Goal: Task Accomplishment & Management: Use online tool/utility

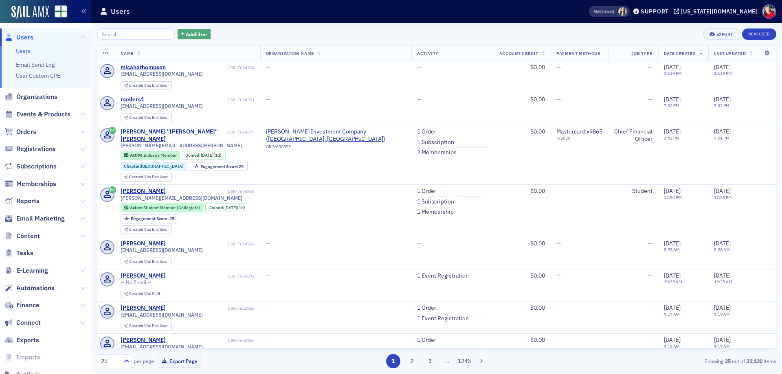
click at [189, 36] on span "Add Filter" at bounding box center [197, 34] width 22 height 7
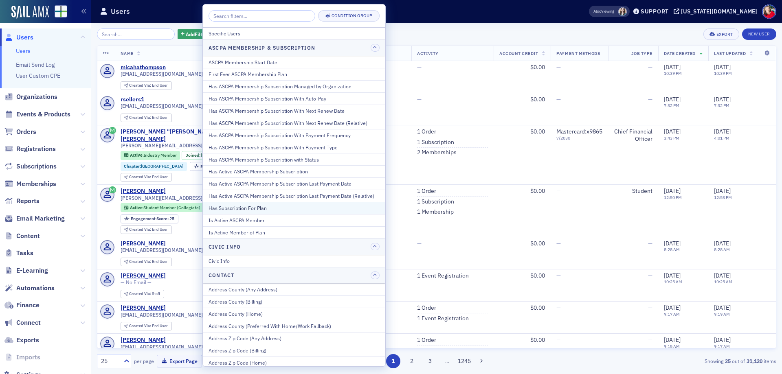
click at [272, 208] on div "Has Subscription For Plan" at bounding box center [294, 207] width 171 height 7
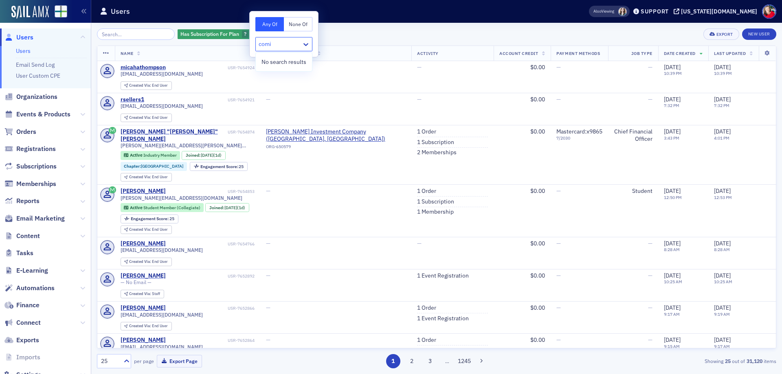
type input "com"
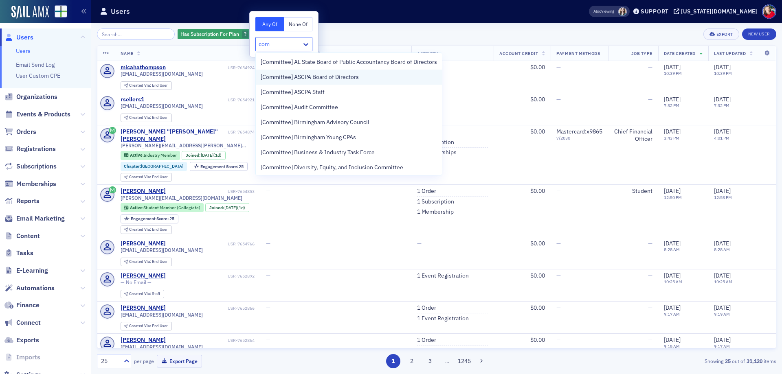
click at [300, 77] on span "[Committee] ASCPA Board of Directors" at bounding box center [310, 77] width 98 height 9
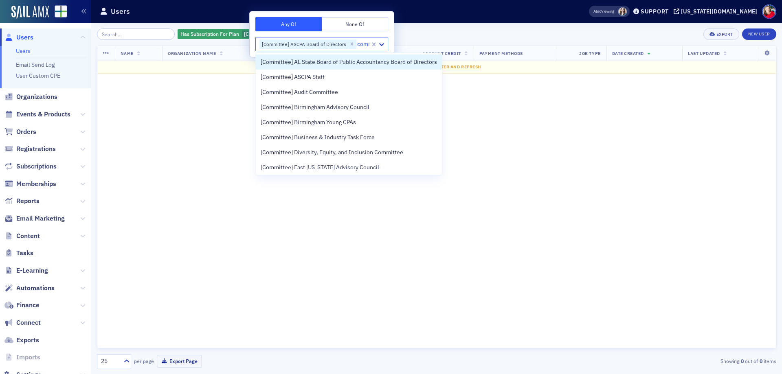
type input "commi"
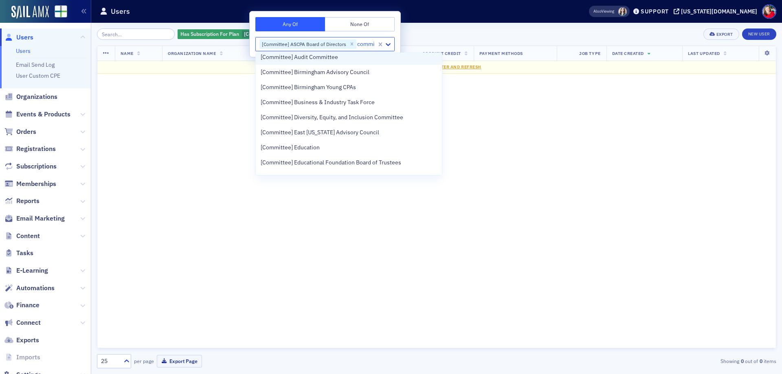
scroll to position [81, 0]
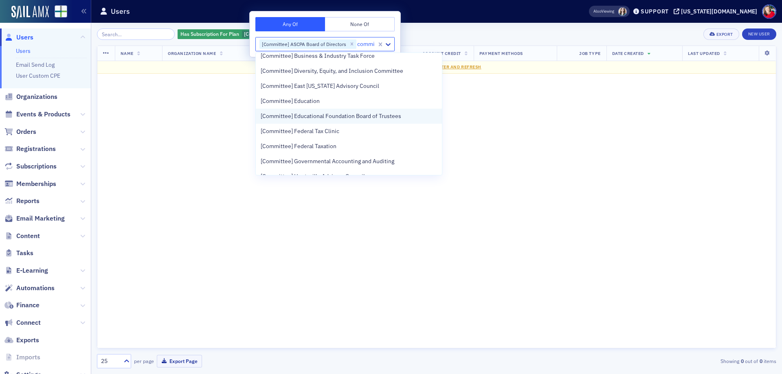
click at [338, 120] on span "[Committee] Educational Foundation Board of Trustees" at bounding box center [331, 116] width 141 height 9
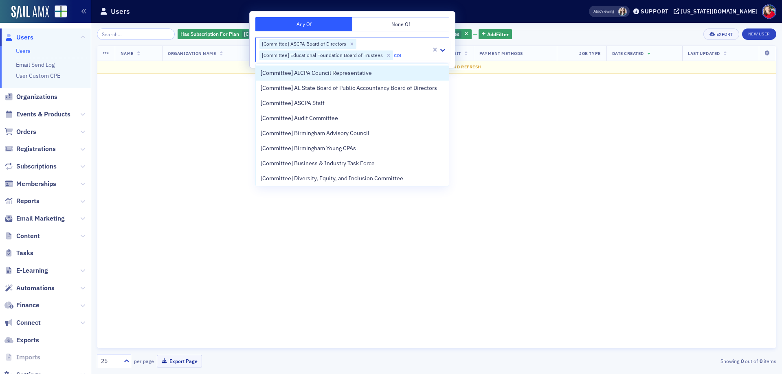
type input "comm"
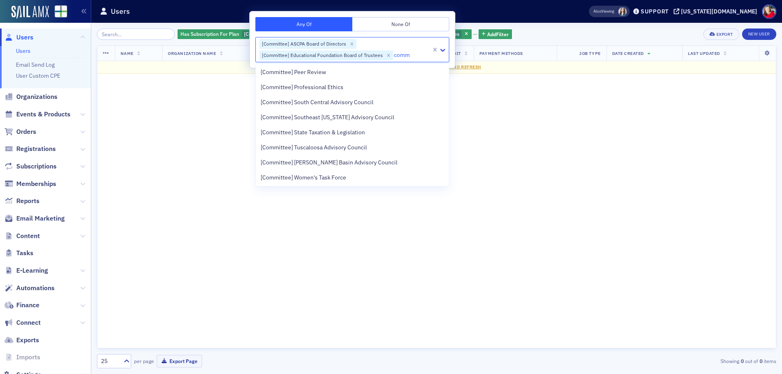
scroll to position [318, 0]
click at [341, 148] on span "[Committee] Young CPA Cabinet" at bounding box center [301, 147] width 81 height 9
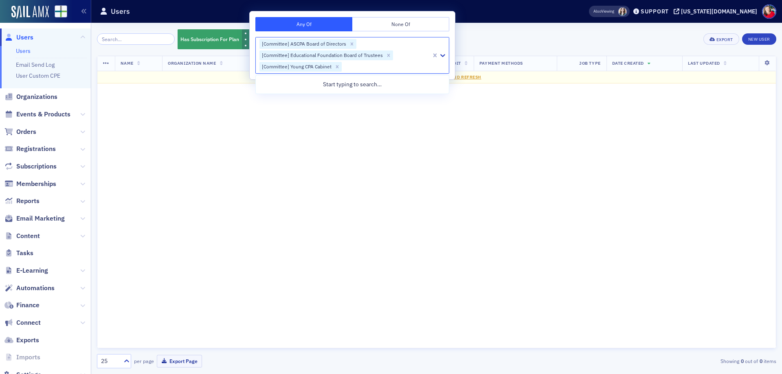
click at [525, 40] on div "Has Subscription For Plan [Committee] ASCPA Board of Directors [Committee] Educ…" at bounding box center [436, 40] width 679 height 22
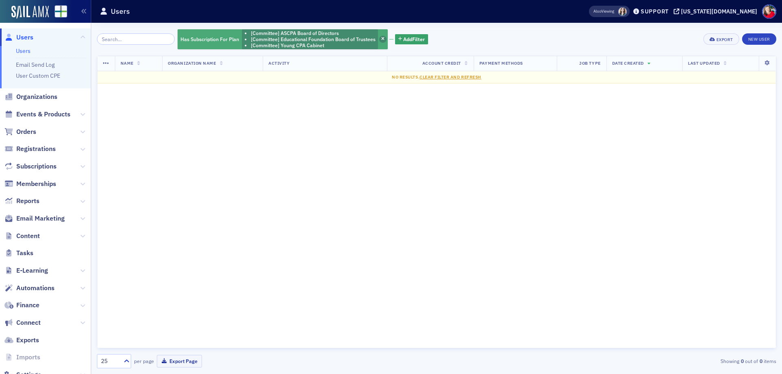
click at [381, 39] on icon "button" at bounding box center [382, 39] width 3 height 4
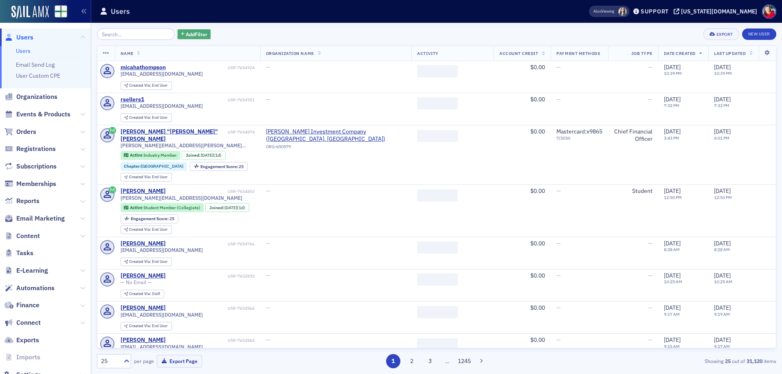
click at [186, 37] on span "Add Filter" at bounding box center [197, 34] width 22 height 7
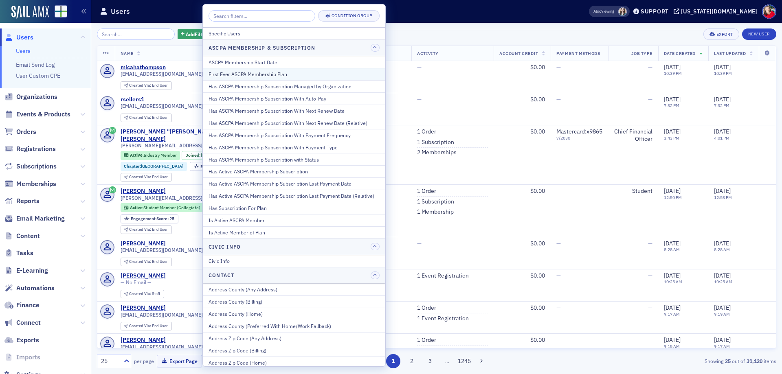
click at [254, 74] on div "First Ever ASCPA Membership Plan" at bounding box center [294, 73] width 171 height 7
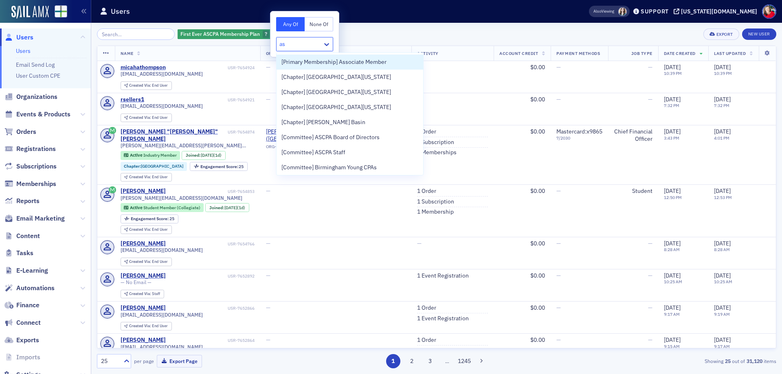
type input "asc"
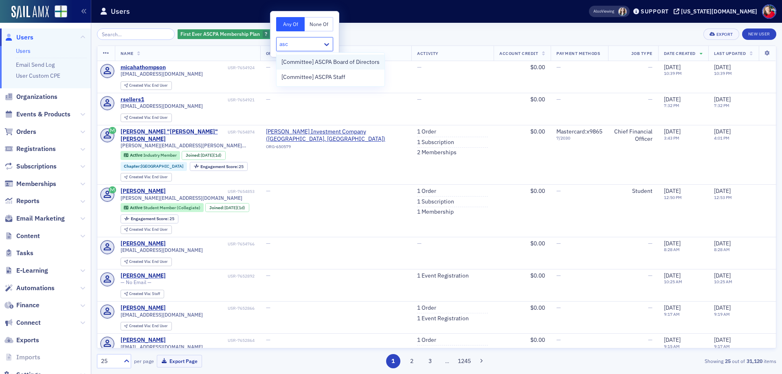
click at [320, 66] on span "[Committee] ASCPA Board of Directors" at bounding box center [330, 62] width 98 height 9
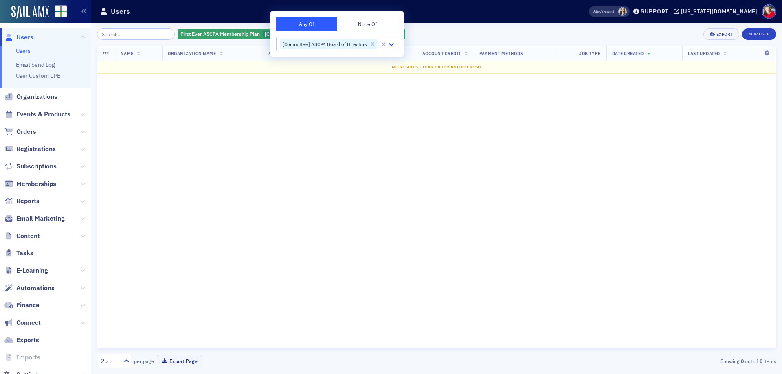
click at [409, 31] on div "First Ever ASCPA Membership Plan [Committee] ASCPA Board of Directors Add Filte…" at bounding box center [436, 34] width 679 height 11
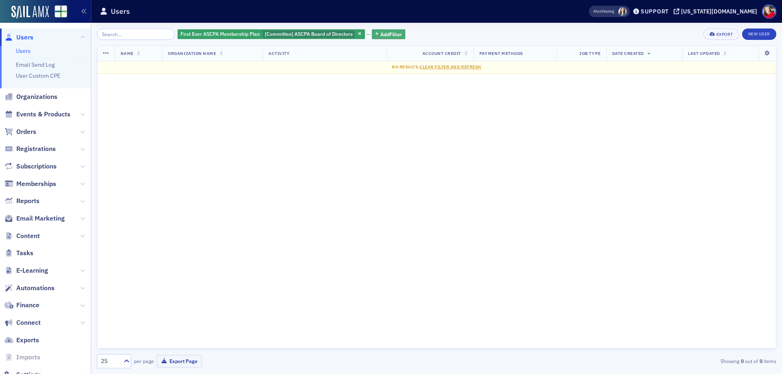
click at [385, 34] on span "Add Filter" at bounding box center [391, 34] width 22 height 7
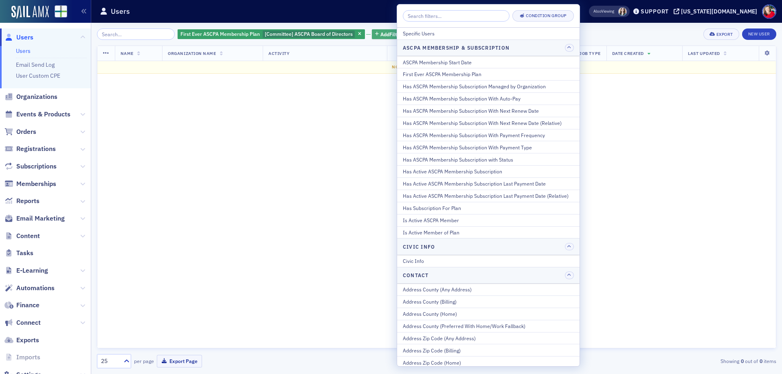
click at [385, 34] on span "Add Filter" at bounding box center [391, 34] width 22 height 7
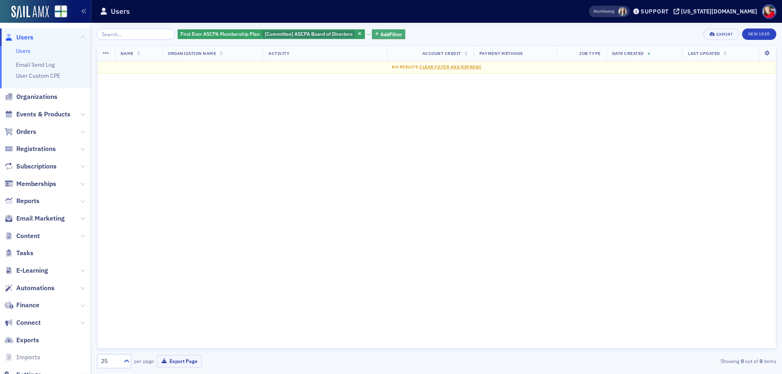
click at [385, 34] on span "Add Filter" at bounding box center [391, 34] width 22 height 7
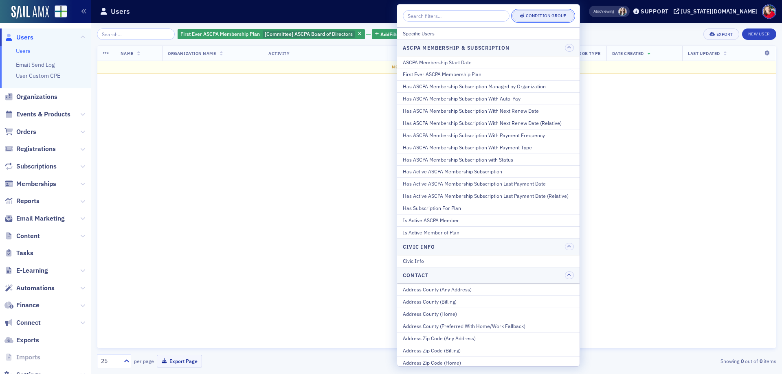
click at [521, 19] on button "Condition Group" at bounding box center [543, 15] width 62 height 11
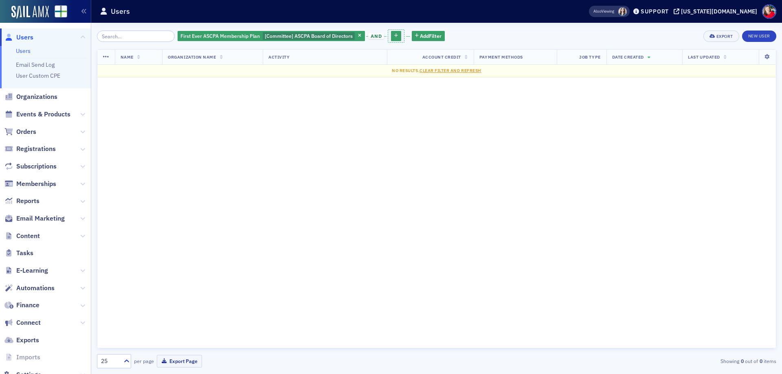
click at [371, 36] on span "and" at bounding box center [376, 36] width 16 height 7
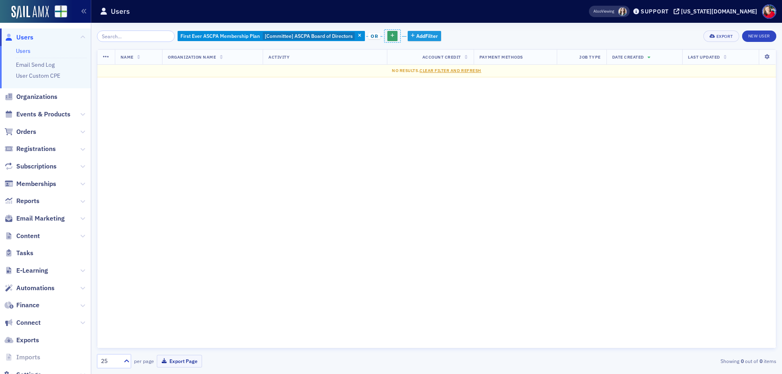
click at [416, 38] on span "Add Filter" at bounding box center [427, 35] width 22 height 7
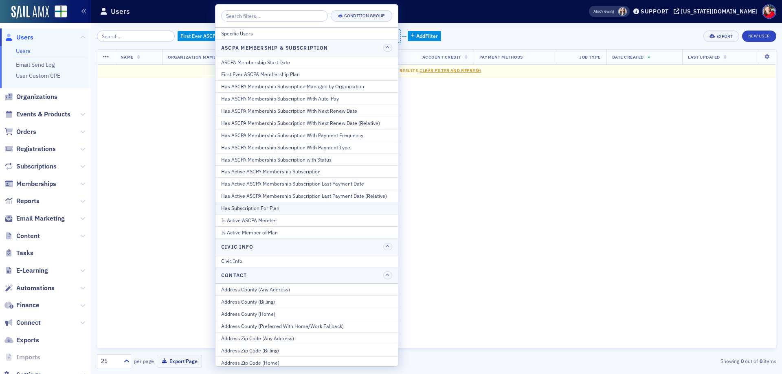
click at [304, 208] on div "Has Subscription For Plan" at bounding box center [306, 207] width 171 height 7
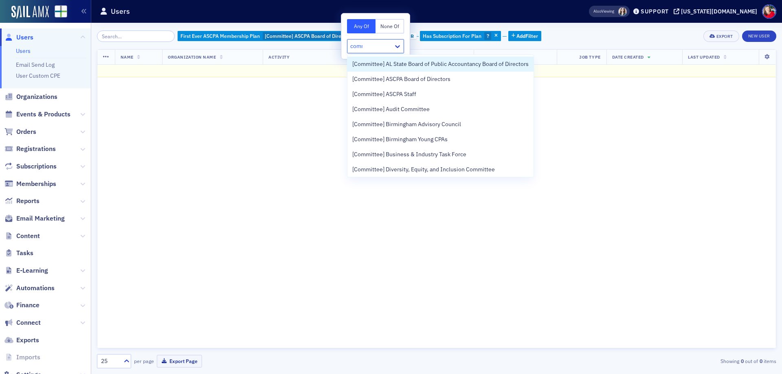
type input "commi"
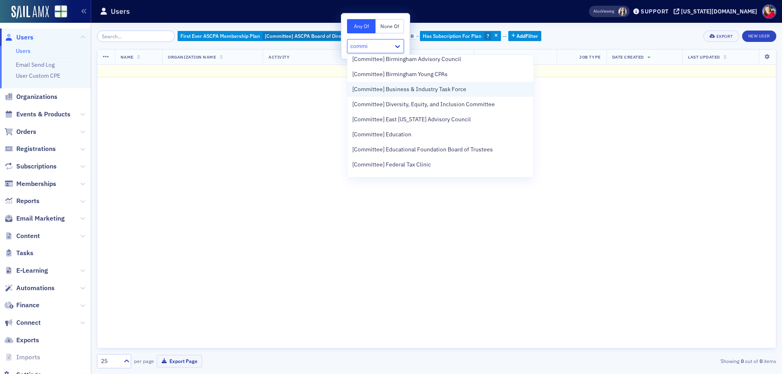
scroll to position [81, 0]
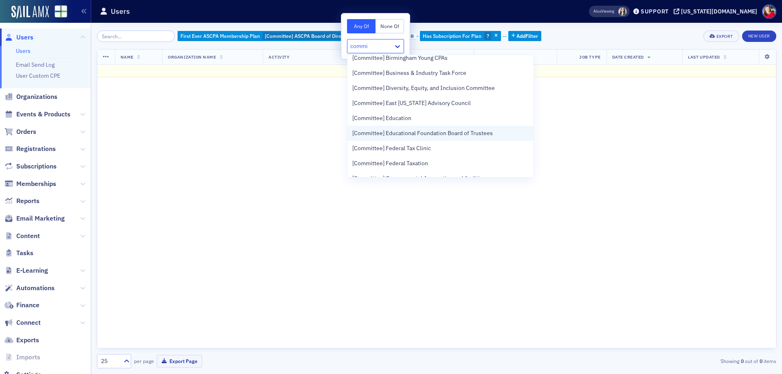
click at [412, 132] on span "[Committee] Educational Foundation Board of Trustees" at bounding box center [422, 133] width 141 height 9
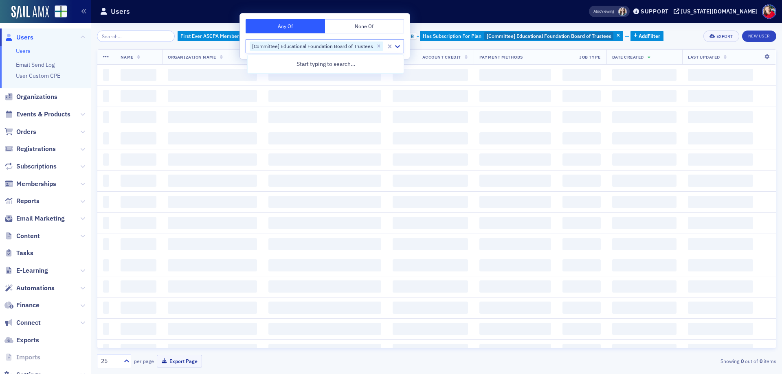
scroll to position [0, 0]
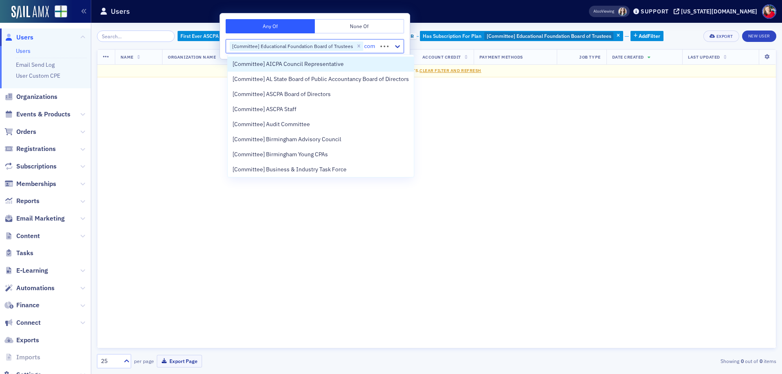
type input "comm"
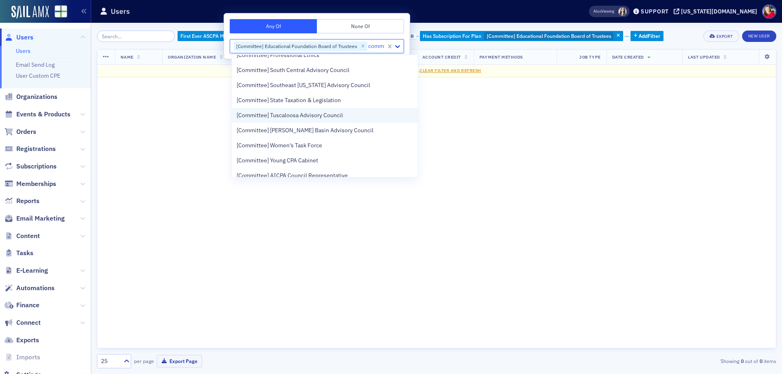
scroll to position [333, 0]
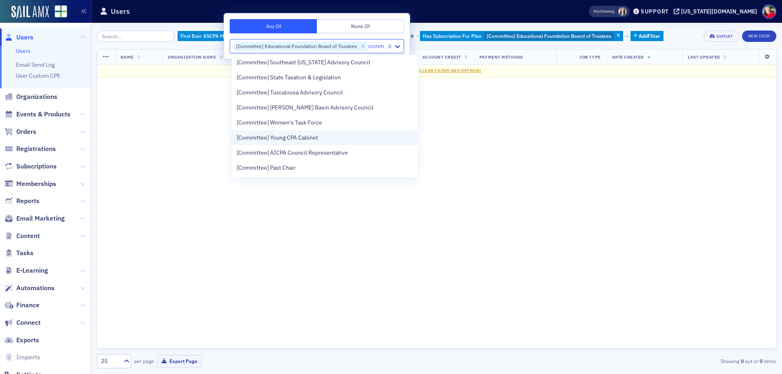
click at [361, 138] on div "[Committee] Young CPA Cabinet" at bounding box center [325, 138] width 176 height 9
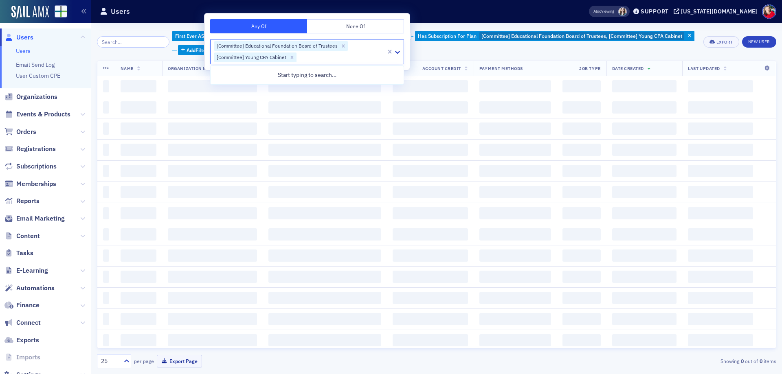
scroll to position [0, 0]
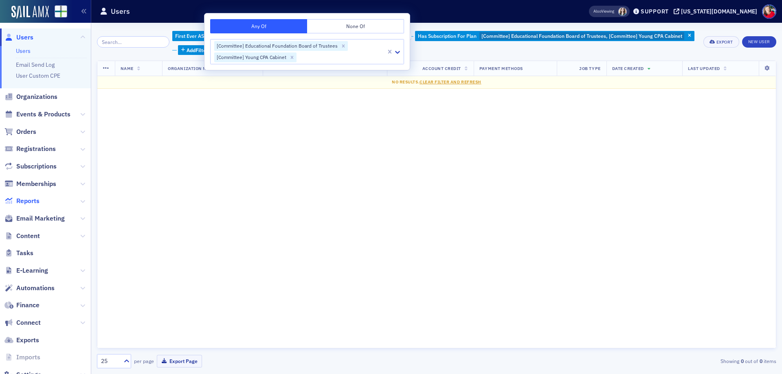
click at [25, 200] on span "Reports" at bounding box center [27, 201] width 23 height 9
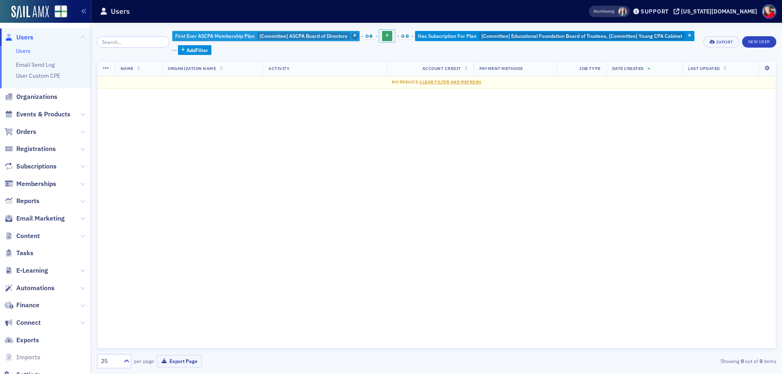
click at [353, 34] on icon "button" at bounding box center [354, 36] width 3 height 4
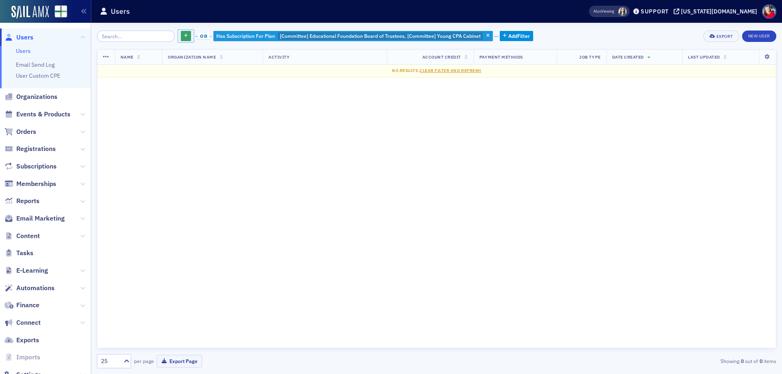
click at [484, 33] on button "button" at bounding box center [487, 36] width 7 height 7
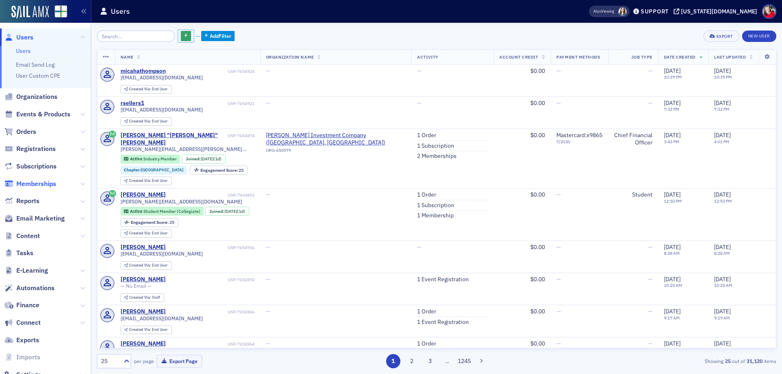
click at [46, 180] on span "Memberships" at bounding box center [36, 184] width 40 height 9
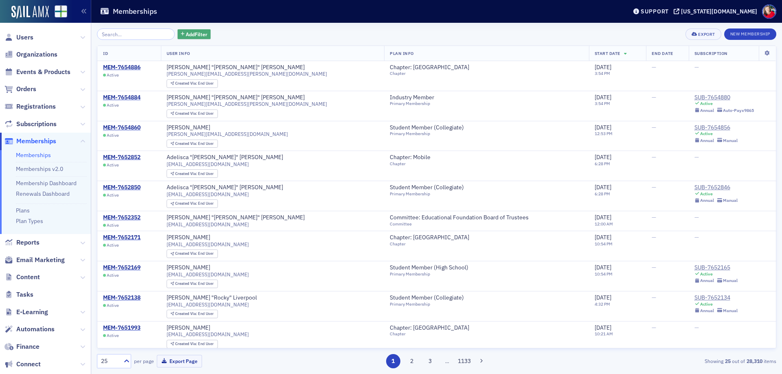
click at [193, 35] on span "Add Filter" at bounding box center [197, 34] width 22 height 7
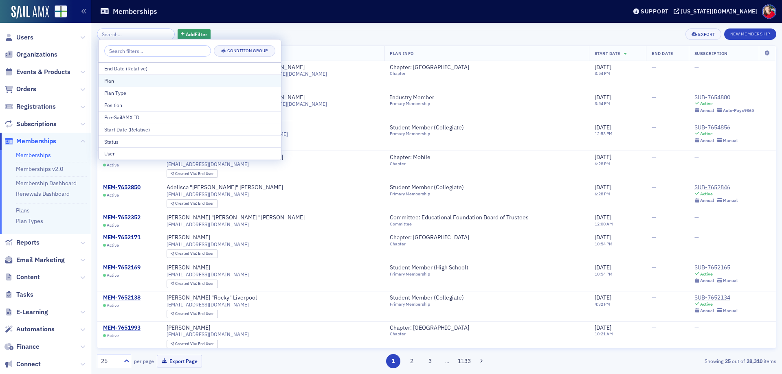
click at [116, 80] on div "Plan" at bounding box center [189, 80] width 171 height 7
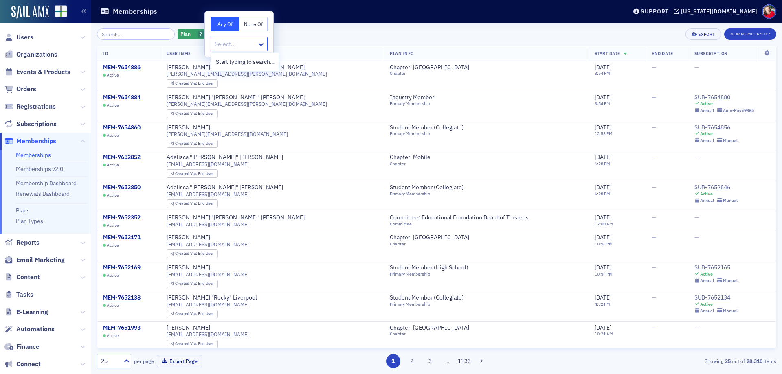
click at [235, 48] on div at bounding box center [235, 44] width 42 height 10
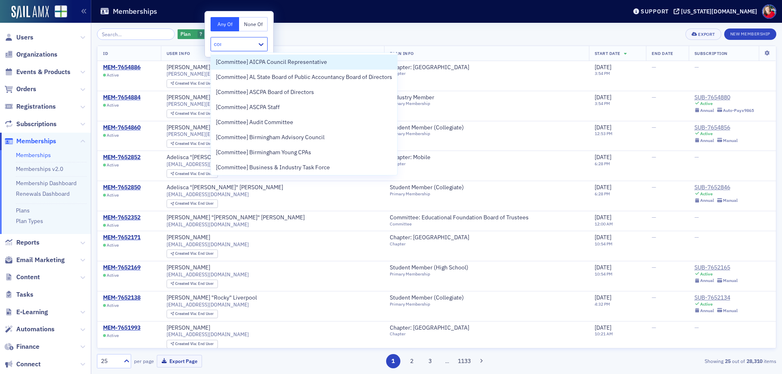
type input "comm"
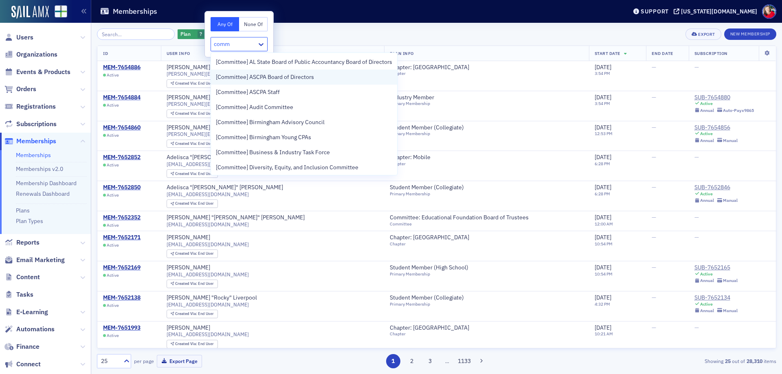
click at [305, 76] on span "[Committee] ASCPA Board of Directors" at bounding box center [265, 77] width 98 height 9
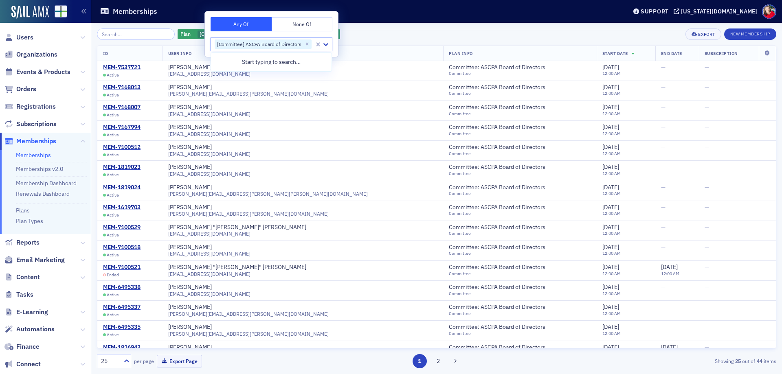
click at [393, 26] on div "Plan [Committee] ASCPA Board of Directors Add Filter Export New Membership ID U…" at bounding box center [436, 199] width 679 height 352
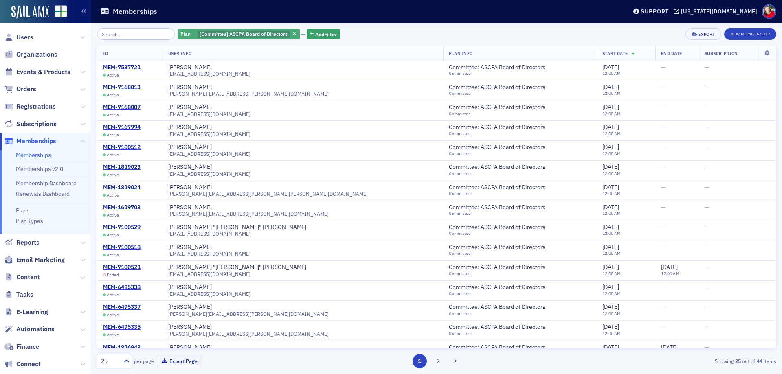
click at [270, 34] on span "[Committee] ASCPA Board of Directors" at bounding box center [244, 34] width 88 height 7
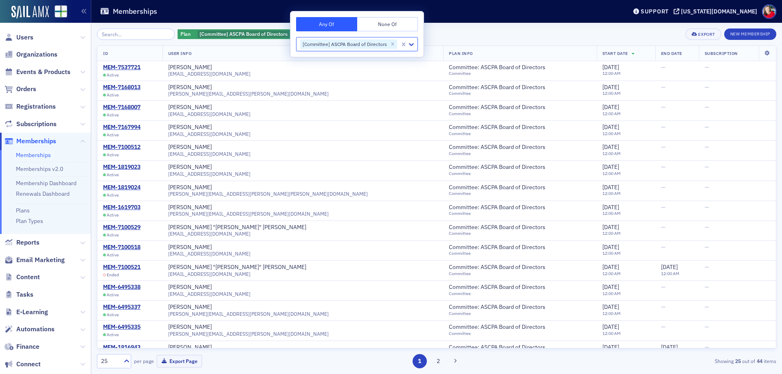
click at [445, 32] on div "Plan [Committee] ASCPA Board of Directors Add Filter Export New Membership" at bounding box center [436, 34] width 679 height 11
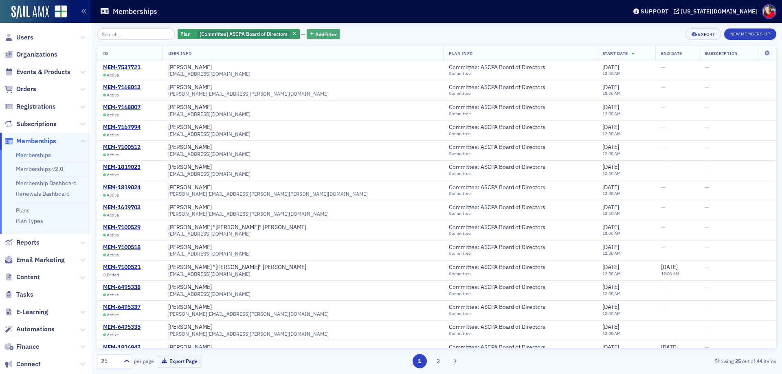
click at [321, 32] on span "Add Filter" at bounding box center [326, 34] width 22 height 7
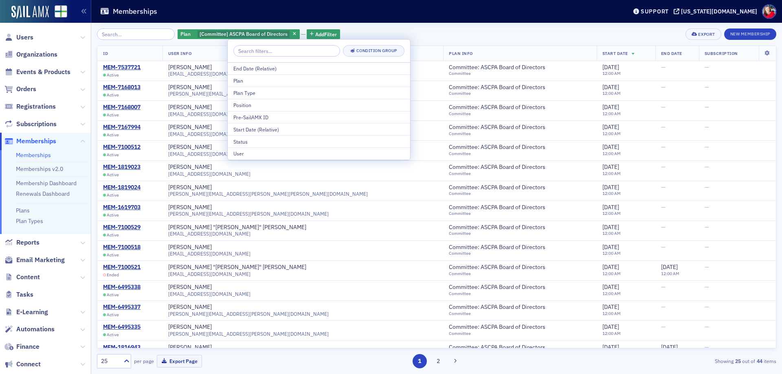
click at [418, 40] on div "Plan [Committee] ASCPA Board of Directors Add Filter Export New Membership ID U…" at bounding box center [436, 199] width 679 height 340
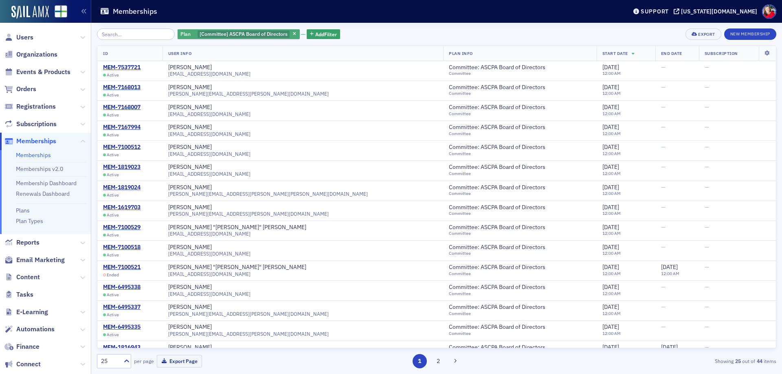
click at [230, 32] on span "[Committee] ASCPA Board of Directors" at bounding box center [244, 34] width 88 height 7
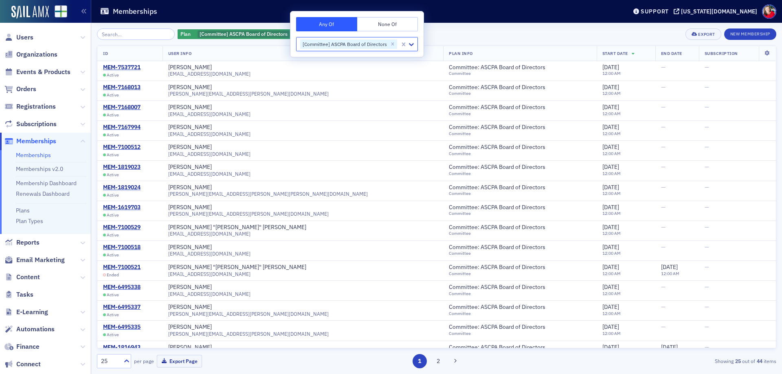
click at [463, 29] on div "Plan [Committee] ASCPA Board of Directors Add Filter Export New Membership" at bounding box center [436, 34] width 679 height 11
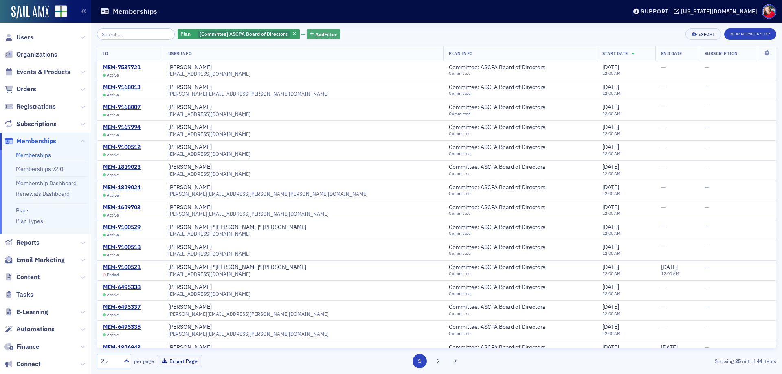
click at [326, 31] on span "Add Filter" at bounding box center [326, 34] width 22 height 7
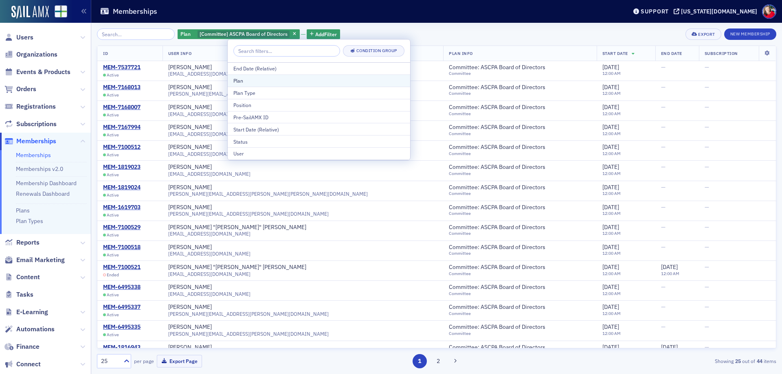
click at [287, 80] on div "Plan" at bounding box center [318, 80] width 171 height 7
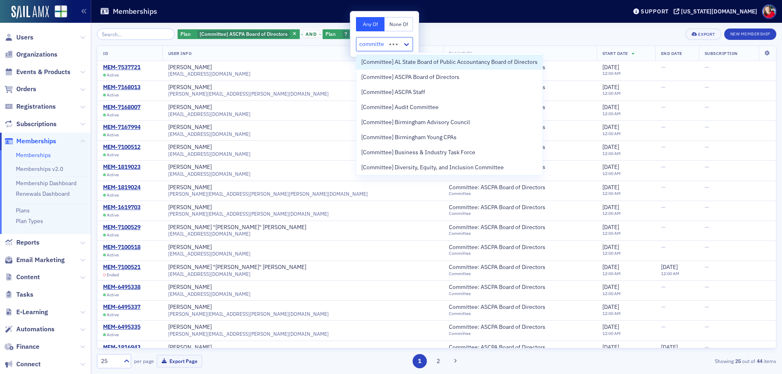
type input "committee"
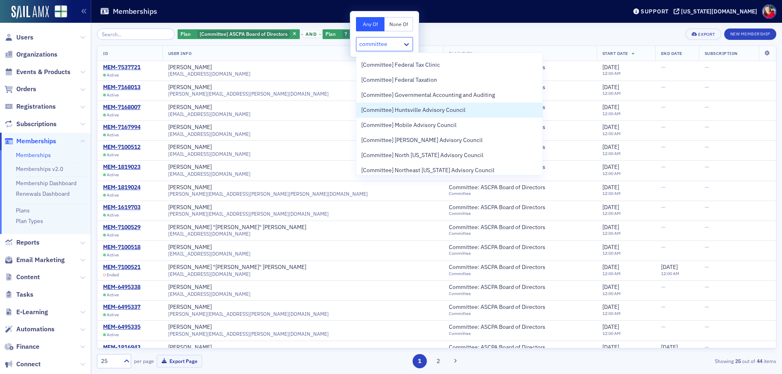
scroll to position [122, 0]
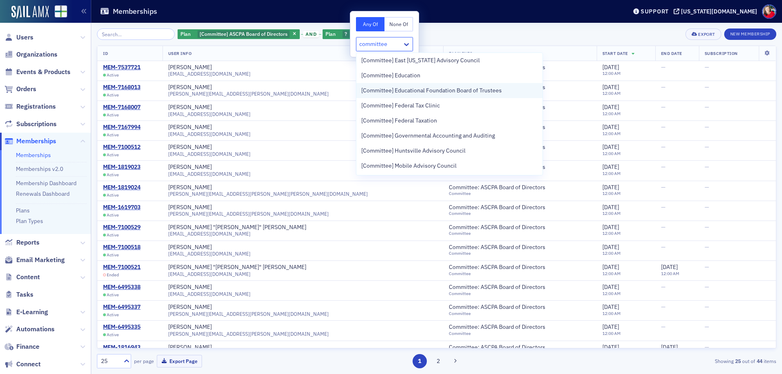
click at [433, 94] on span "[Committee] Educational Foundation Board of Trustees" at bounding box center [431, 90] width 141 height 9
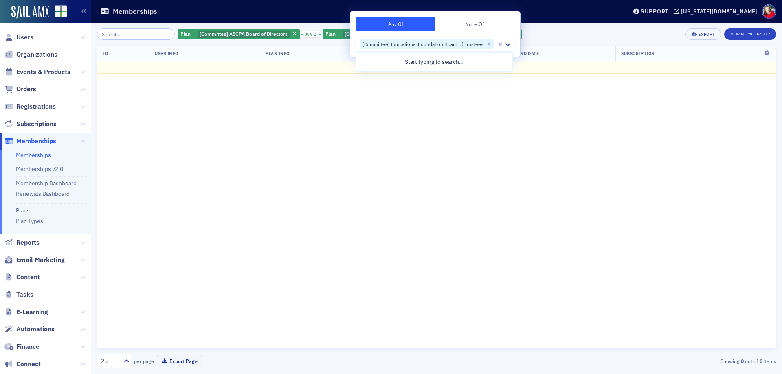
click at [592, 25] on div "Plan [Committee] ASCPA Board of Directors and Plan [Committee] Educational Foun…" at bounding box center [436, 199] width 679 height 352
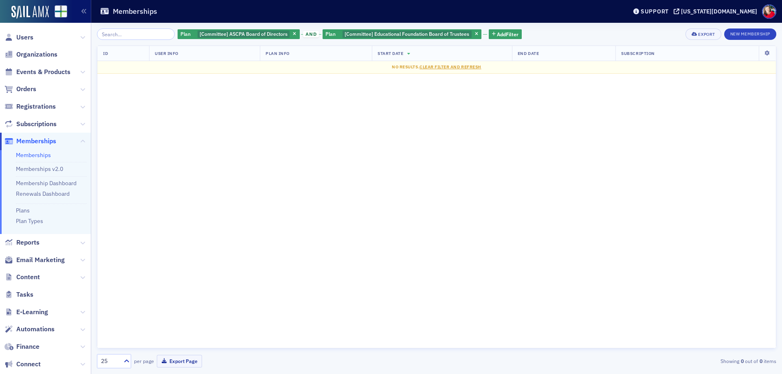
click at [305, 34] on span "and" at bounding box center [311, 34] width 16 height 7
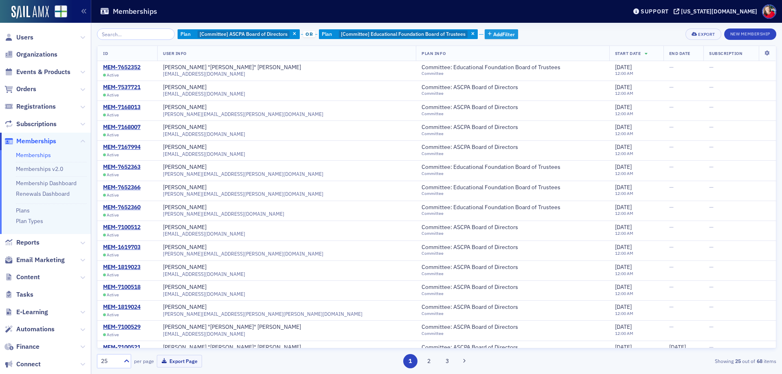
click at [499, 39] on button "Add Filter" at bounding box center [501, 34] width 33 height 10
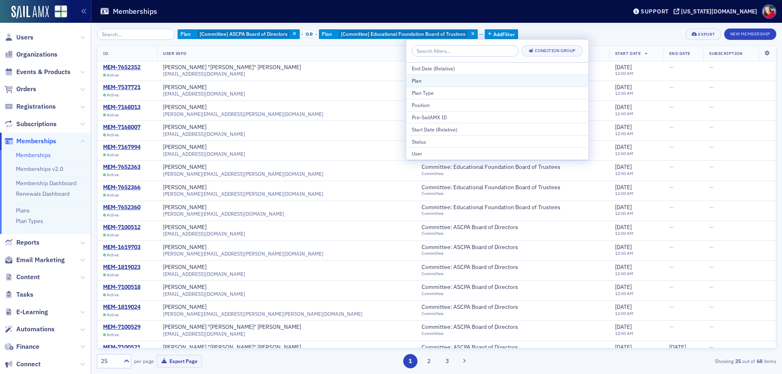
click at [444, 83] on div "Plan" at bounding box center [497, 80] width 171 height 7
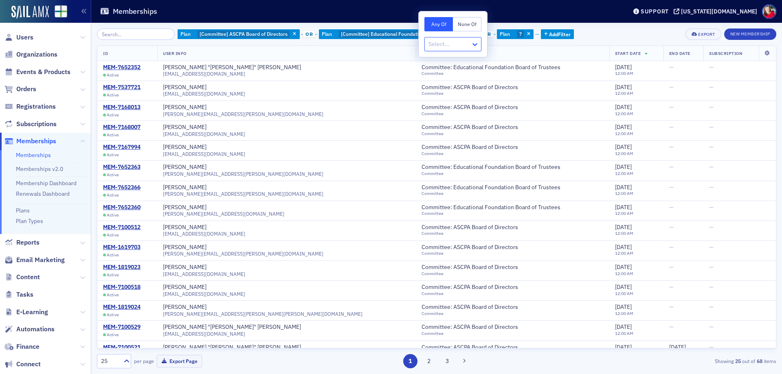
click at [473, 46] on icon at bounding box center [475, 44] width 8 height 8
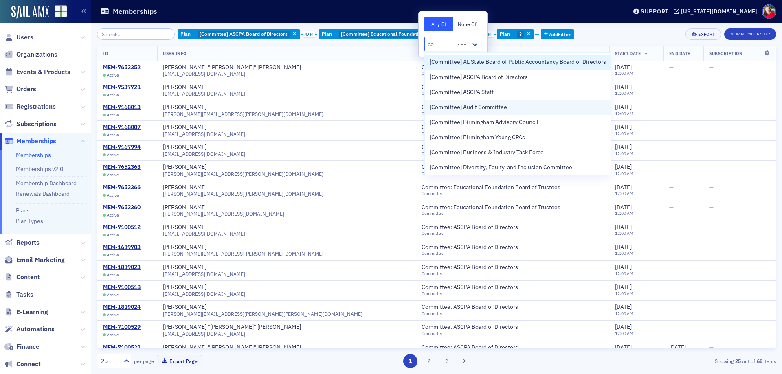
type input "c"
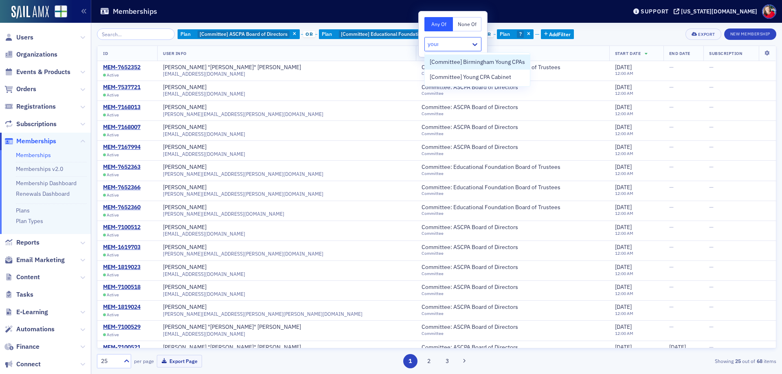
type input "young"
click at [476, 82] on div "[Committee] Young CPA Cabinet" at bounding box center [477, 77] width 105 height 15
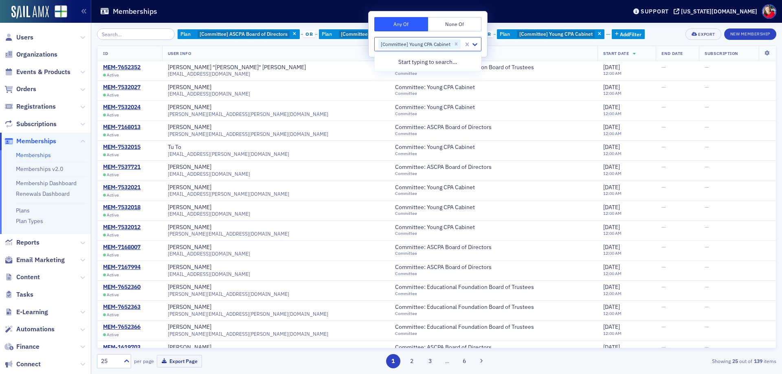
click at [641, 31] on div "Plan [Committee] ASCPA Board of Directors or Plan [Committee] Educational Found…" at bounding box center [436, 34] width 679 height 11
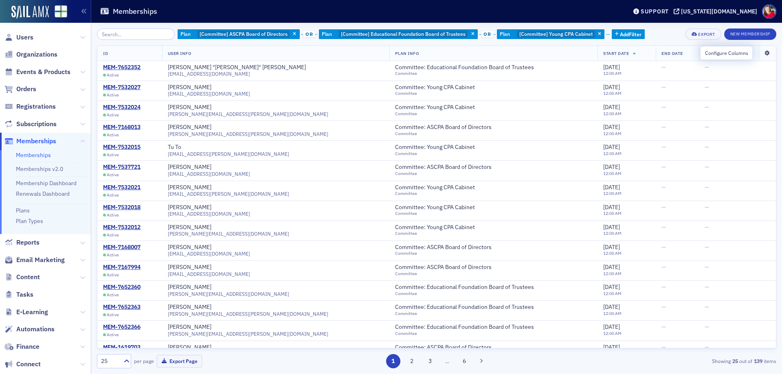
click at [761, 52] on icon at bounding box center [767, 53] width 17 height 5
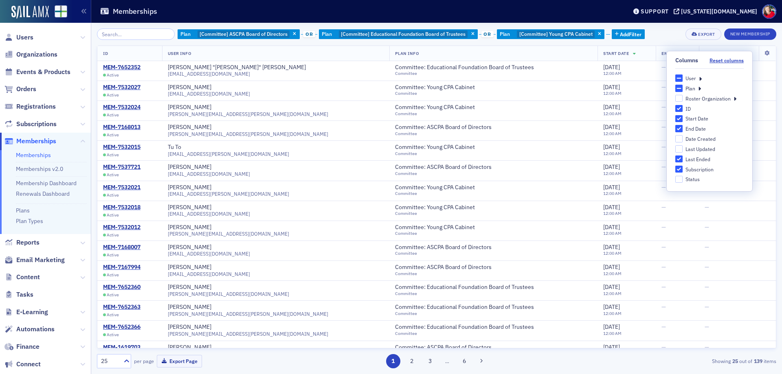
click at [664, 364] on div "Showing 25 out of 139 items" at bounding box center [666, 361] width 221 height 7
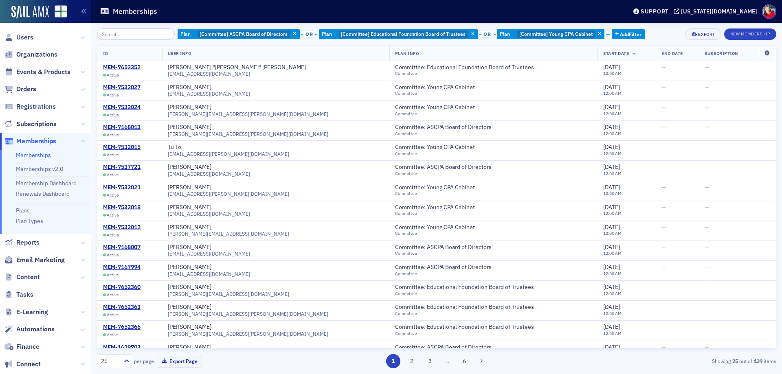
click at [759, 53] on icon at bounding box center [767, 53] width 17 height 5
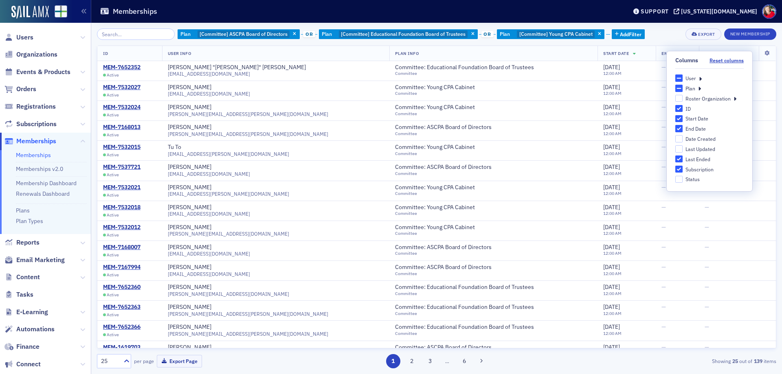
click at [671, 34] on div "Plan [Committee] ASCPA Board of Directors or Plan [Committee] Educational Found…" at bounding box center [436, 34] width 679 height 11
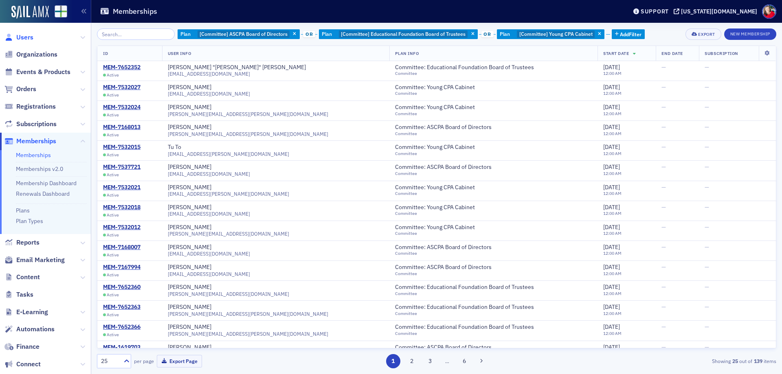
click at [29, 39] on span "Users" at bounding box center [24, 37] width 17 height 9
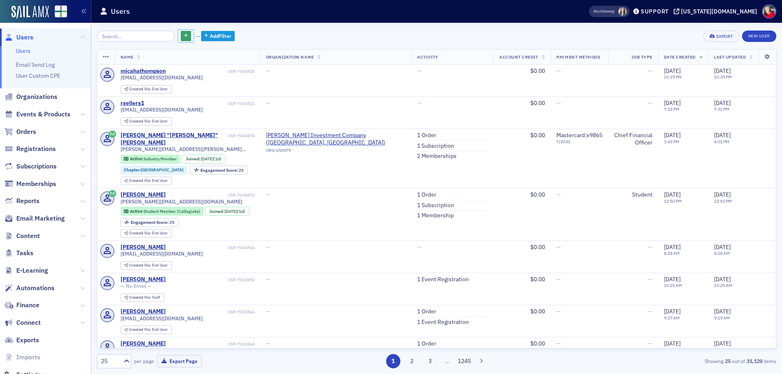
click at [204, 35] on icon "button" at bounding box center [206, 36] width 4 height 4
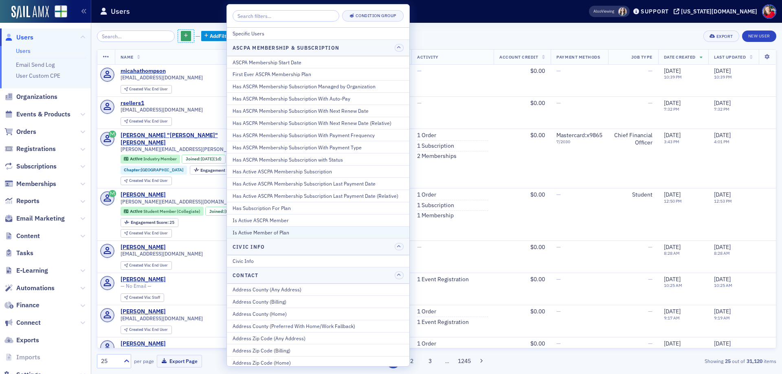
click at [265, 232] on div "Is Active Member of Plan" at bounding box center [318, 232] width 171 height 7
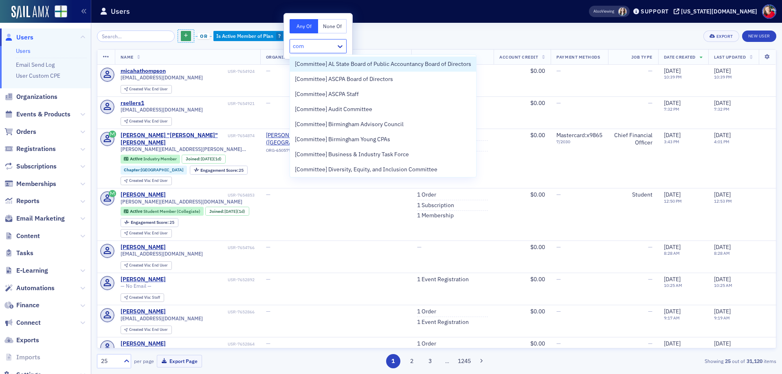
type input "comm"
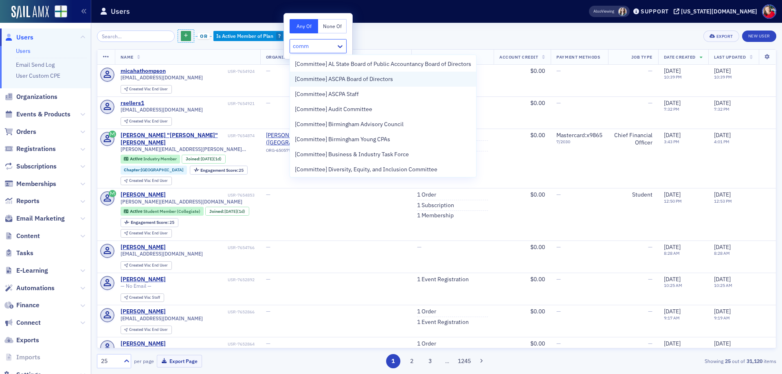
click at [381, 79] on span "[Committee] ASCPA Board of Directors" at bounding box center [344, 79] width 98 height 9
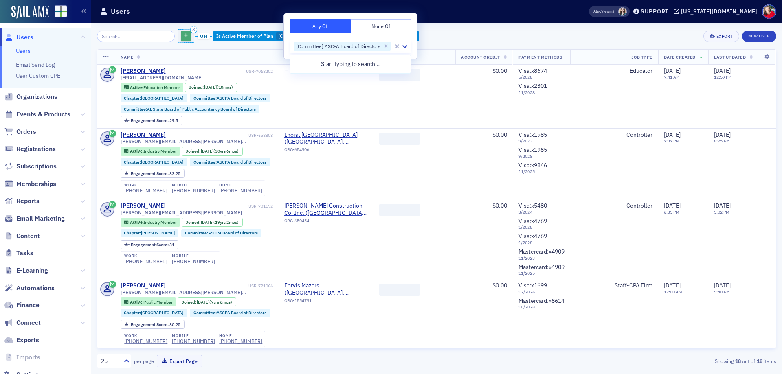
click at [184, 34] on icon "button" at bounding box center [186, 36] width 4 height 4
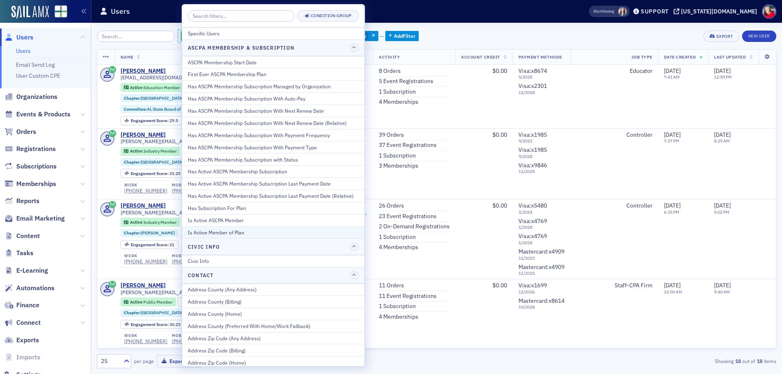
click at [233, 234] on div "Is Active Member of Plan" at bounding box center [273, 232] width 171 height 7
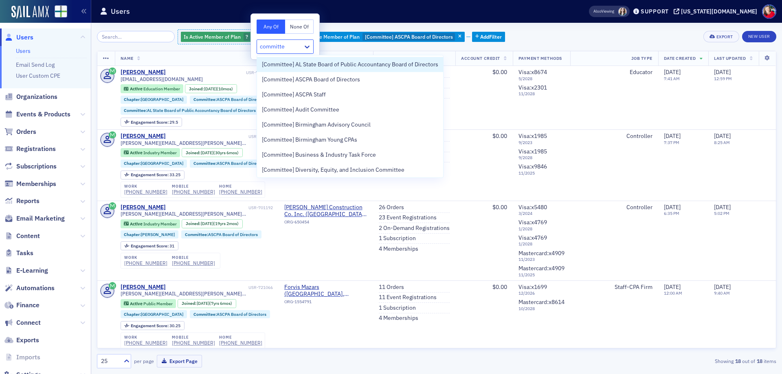
type input "committee"
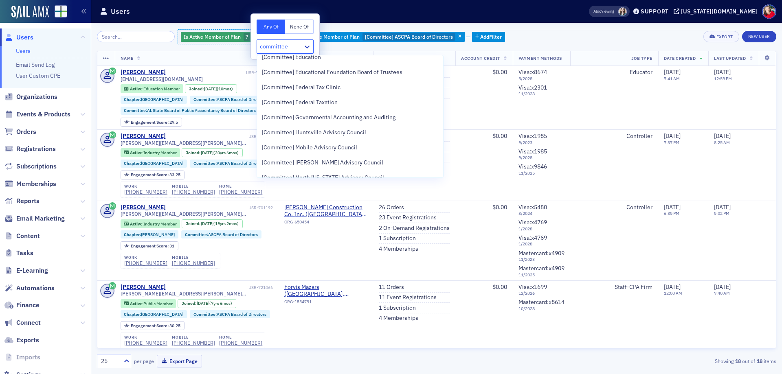
scroll to position [122, 0]
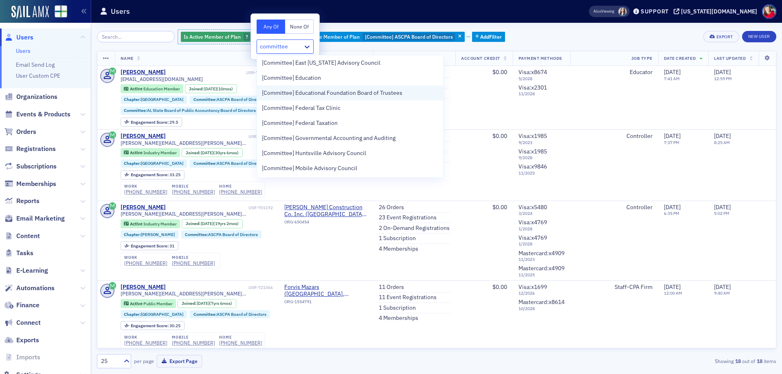
click at [377, 95] on span "[Committee] Educational Foundation Board of Trustees" at bounding box center [332, 93] width 141 height 9
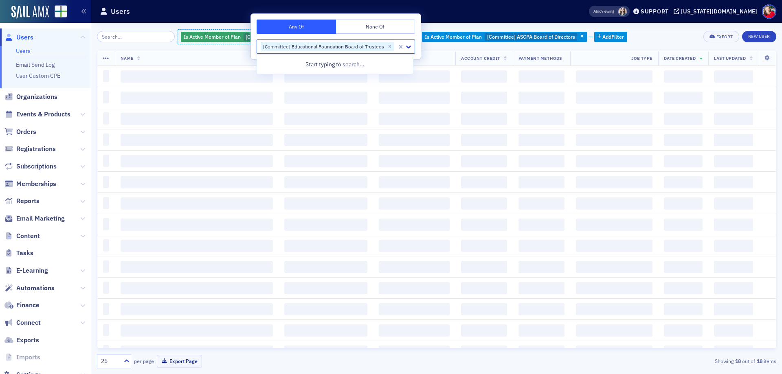
scroll to position [0, 0]
click at [217, 17] on div "Users" at bounding box center [332, 11] width 464 height 15
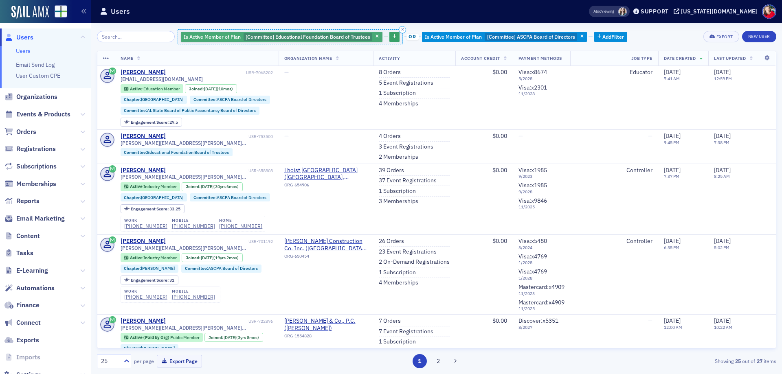
click at [372, 33] on div "Is Active Member of Plan [Committee] Educational Foundation Board of Trustees" at bounding box center [282, 37] width 202 height 10
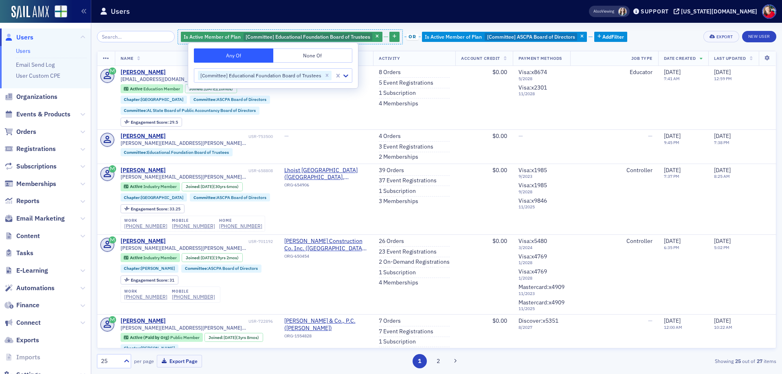
click at [657, 21] on header "Users Also Viewing Support alabama.cpa" at bounding box center [436, 11] width 691 height 23
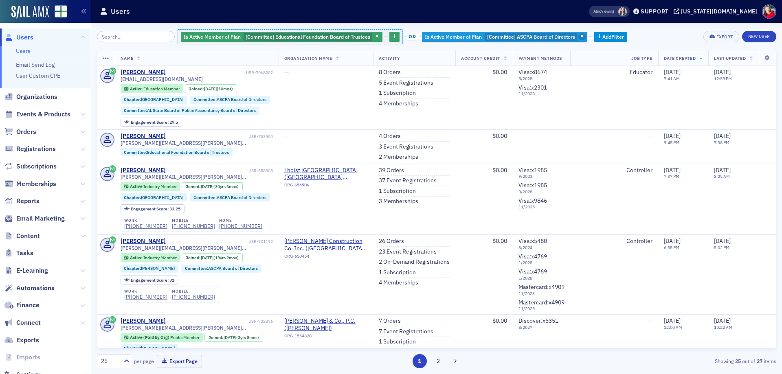
click at [578, 35] on span "button" at bounding box center [581, 36] width 7 height 7
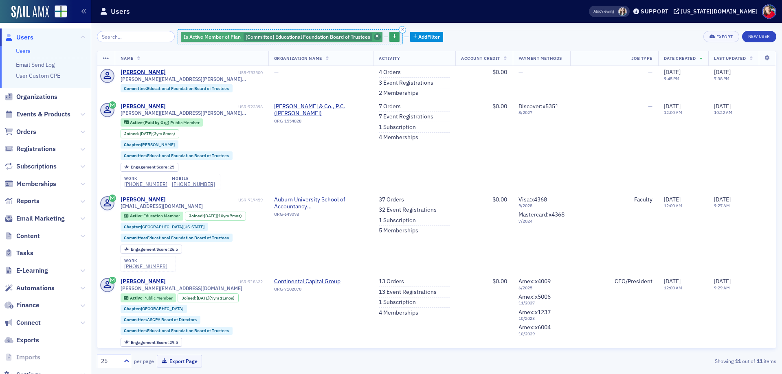
click at [374, 33] on span "button" at bounding box center [377, 36] width 7 height 7
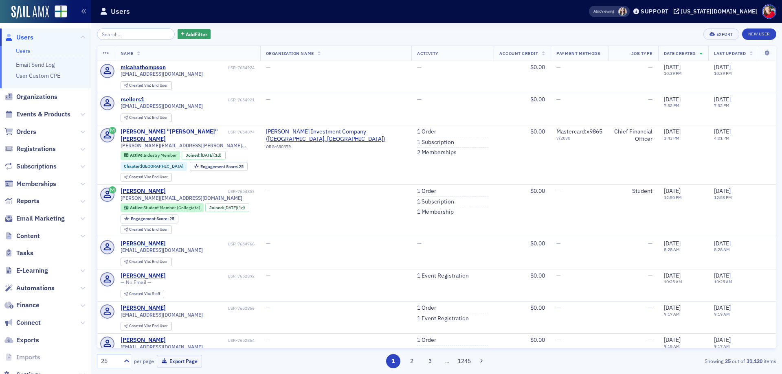
click at [184, 41] on div "Add Filter Export New User Name Organization Name Activity Account Credit Payme…" at bounding box center [436, 199] width 679 height 340
click at [186, 36] on span "Add Filter" at bounding box center [197, 34] width 22 height 7
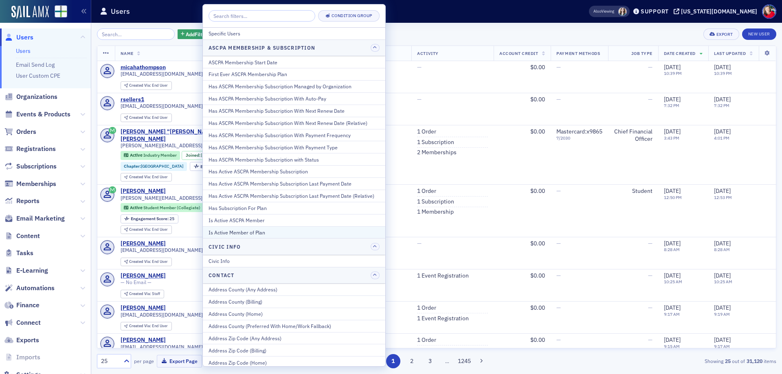
click at [263, 233] on div "Is Active Member of Plan" at bounding box center [294, 232] width 171 height 7
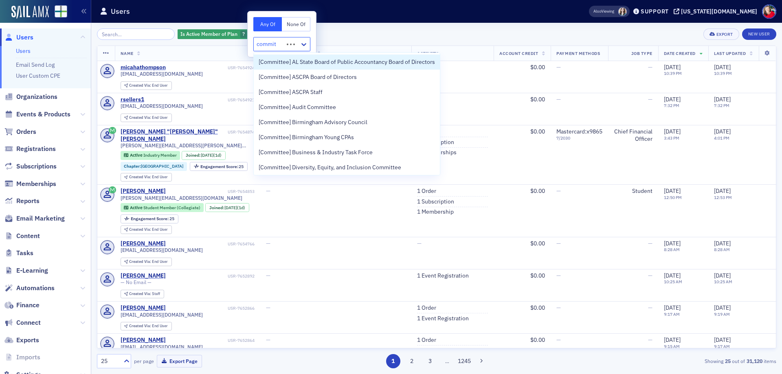
type input "committ"
click at [322, 73] on span "[Committee] ASCPA Board of Directors" at bounding box center [308, 77] width 98 height 9
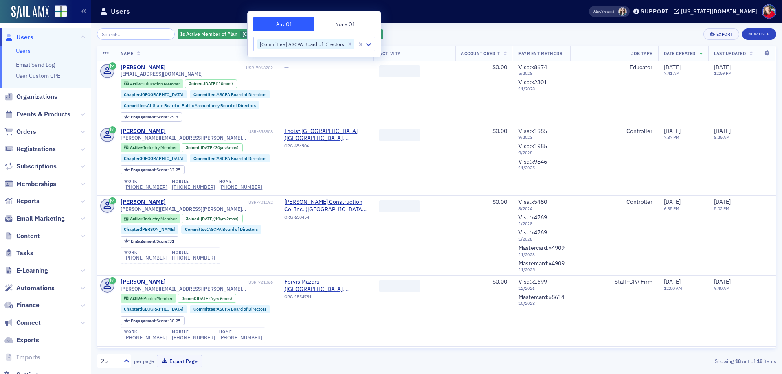
click at [448, 28] on div "Is Active Member of Plan [Committee] ASCPA Board of Directors Add Filter Export…" at bounding box center [436, 199] width 679 height 352
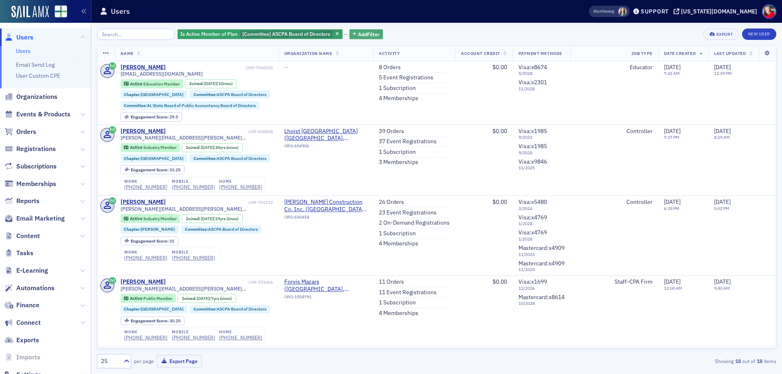
click at [358, 32] on span "Add Filter" at bounding box center [369, 34] width 22 height 7
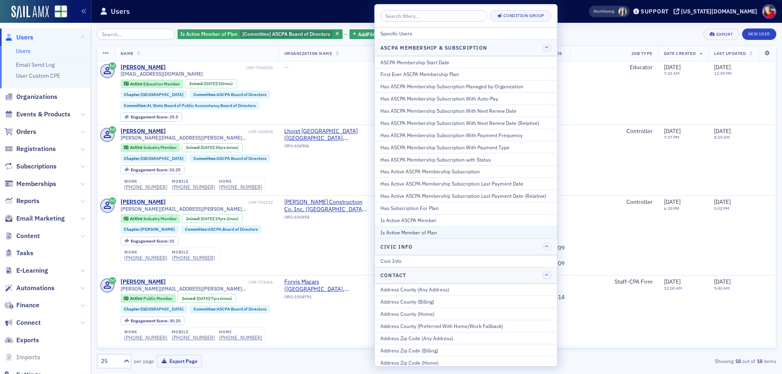
click at [417, 233] on div "Is Active Member of Plan" at bounding box center [465, 232] width 171 height 7
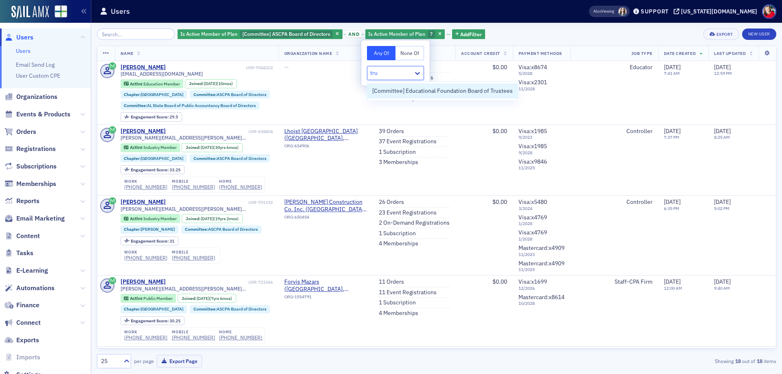
type input "trus"
click at [472, 94] on span "[Committee] Educational Foundation Board of Trustees" at bounding box center [442, 91] width 141 height 9
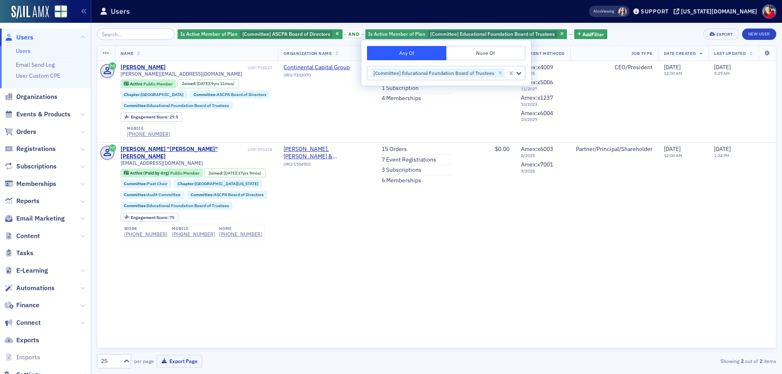
click at [346, 35] on span "and" at bounding box center [354, 34] width 16 height 7
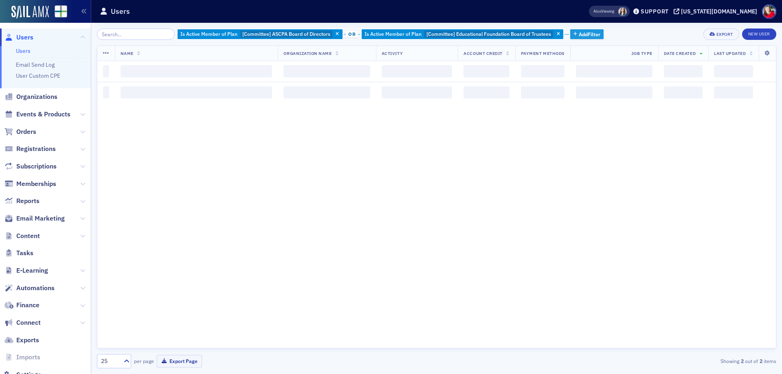
click at [585, 34] on span "Add Filter" at bounding box center [590, 34] width 22 height 7
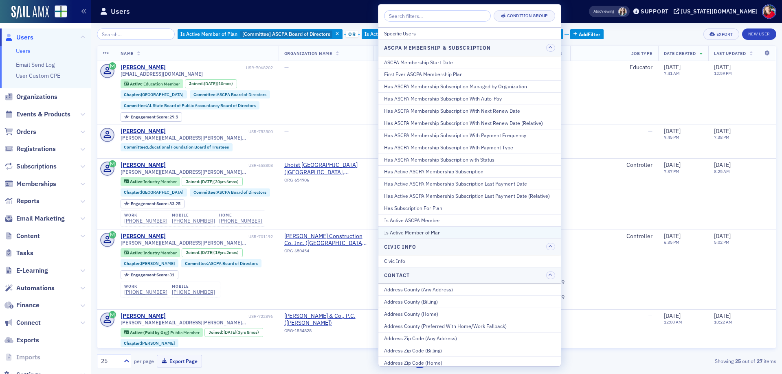
click at [439, 235] on div "Is Active Member of Plan" at bounding box center [469, 232] width 171 height 7
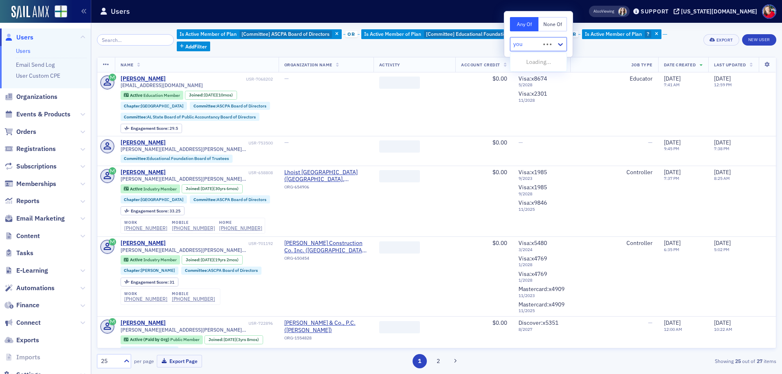
type input "youn"
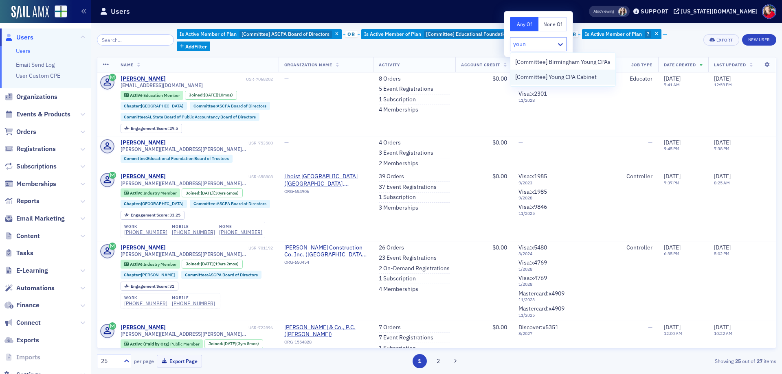
click at [569, 79] on span "[Committee] Young CPA Cabinet" at bounding box center [555, 77] width 81 height 9
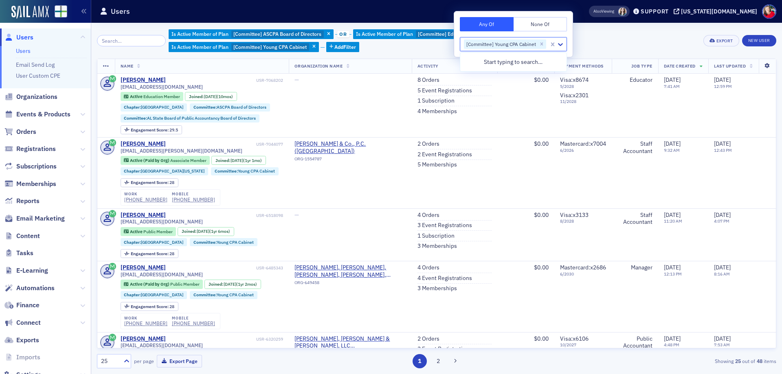
click at [760, 68] on icon at bounding box center [767, 66] width 17 height 5
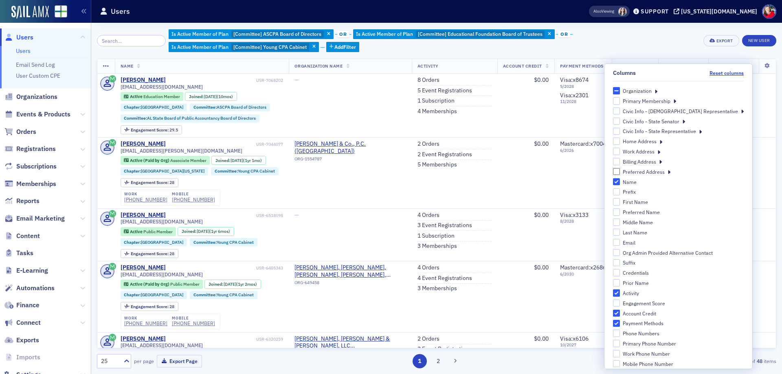
click at [620, 173] on input "Preferred Address" at bounding box center [616, 171] width 7 height 7
checkbox input "true"
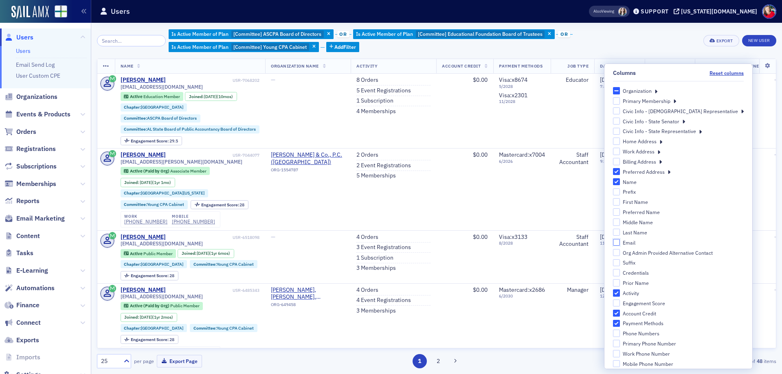
click at [620, 242] on input "Email" at bounding box center [616, 242] width 7 height 7
checkbox input "true"
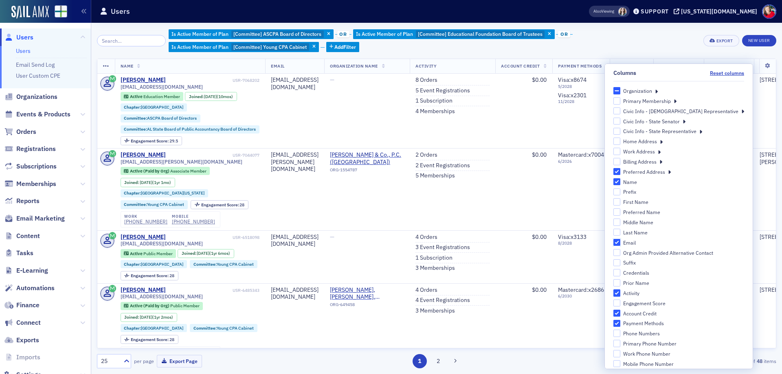
scroll to position [41, 0]
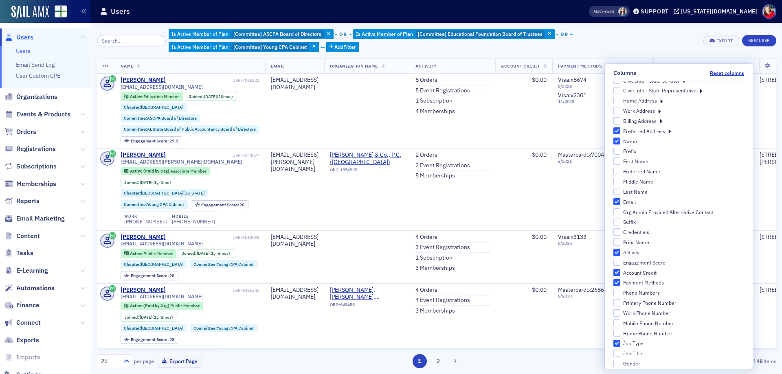
click at [621, 272] on input "Account Credit" at bounding box center [616, 272] width 7 height 7
checkbox input "false"
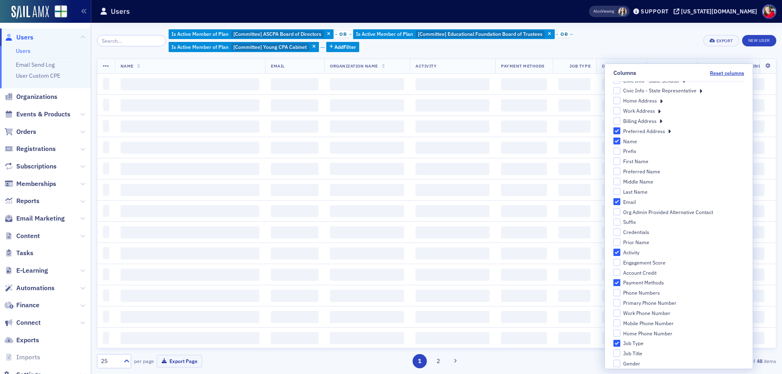
click at [621, 283] on input "Payment Methods" at bounding box center [616, 282] width 7 height 7
checkbox input "false"
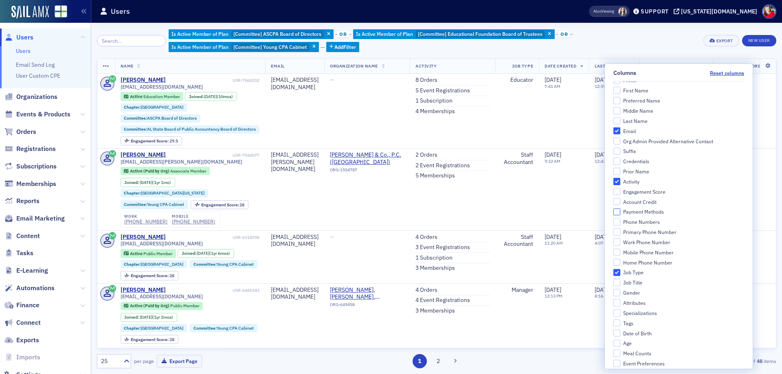
scroll to position [97, 0]
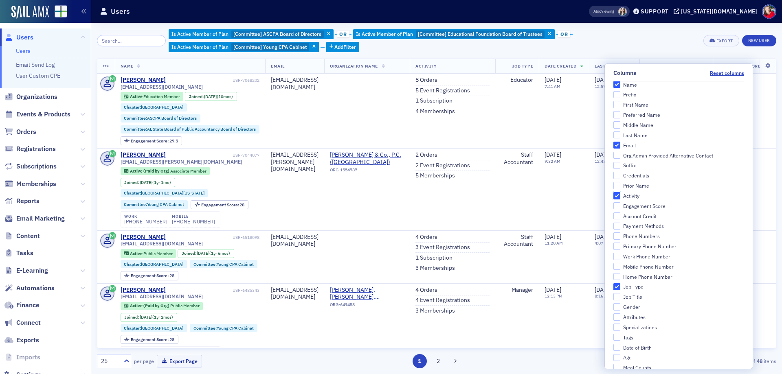
click at [621, 193] on input "Activity" at bounding box center [616, 195] width 7 height 7
checkbox input "false"
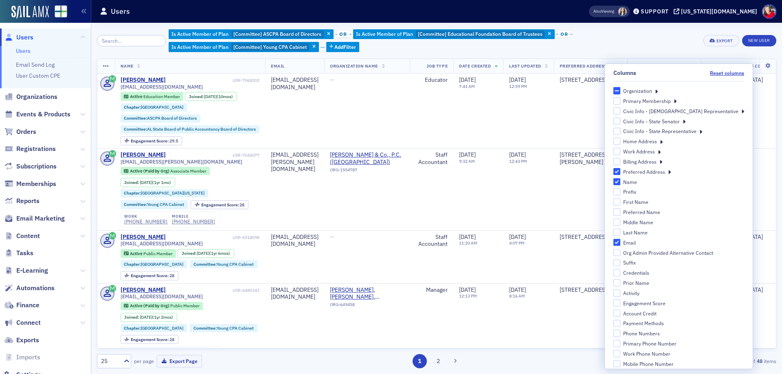
click at [651, 37] on div "Is Active Member of Plan [Committee] ASCPA Board of Directors or Is Active Memb…" at bounding box center [433, 41] width 529 height 24
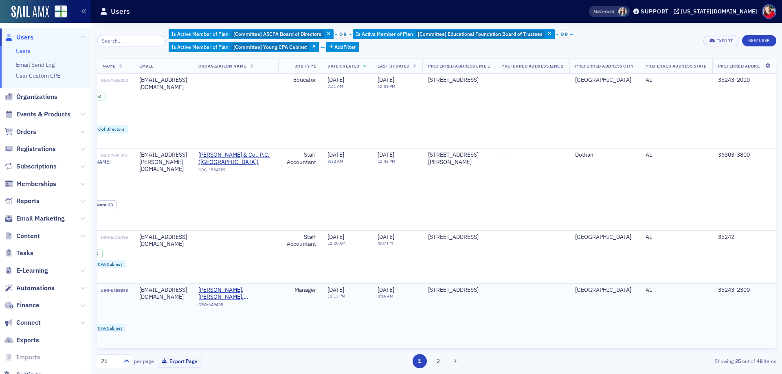
scroll to position [0, 124]
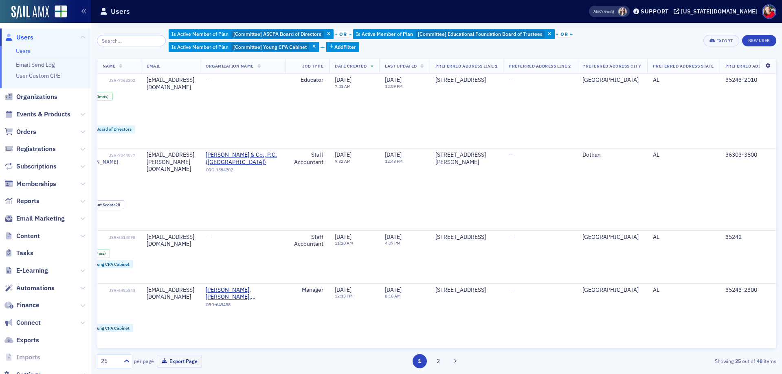
click at [760, 66] on icon at bounding box center [767, 66] width 17 height 5
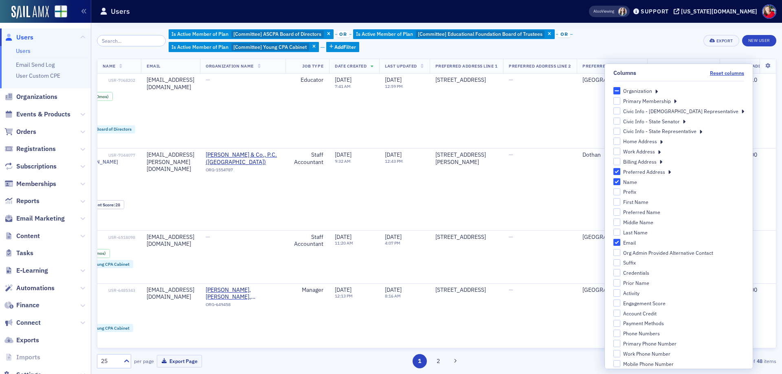
click at [655, 45] on div "Is Active Member of Plan [Committee] ASCPA Board of Directors or Is Active Memb…" at bounding box center [433, 41] width 529 height 24
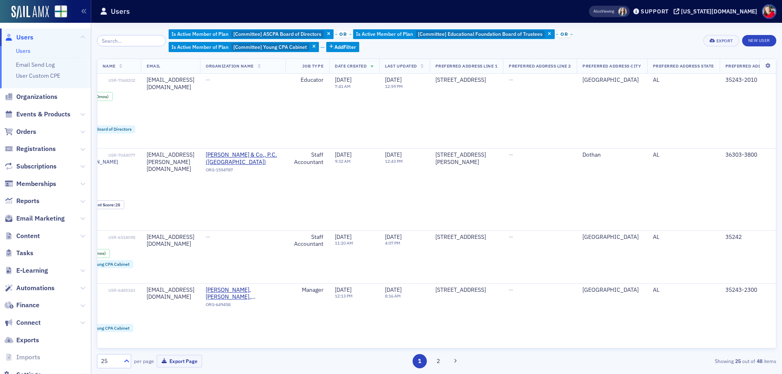
click at [128, 364] on icon at bounding box center [127, 361] width 8 height 8
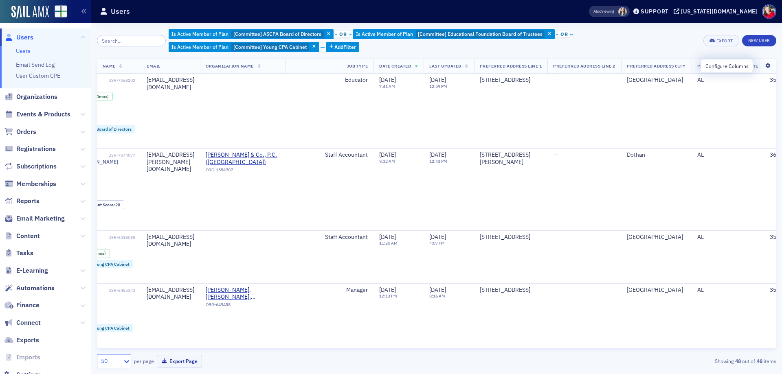
click at [759, 66] on icon at bounding box center [767, 66] width 17 height 5
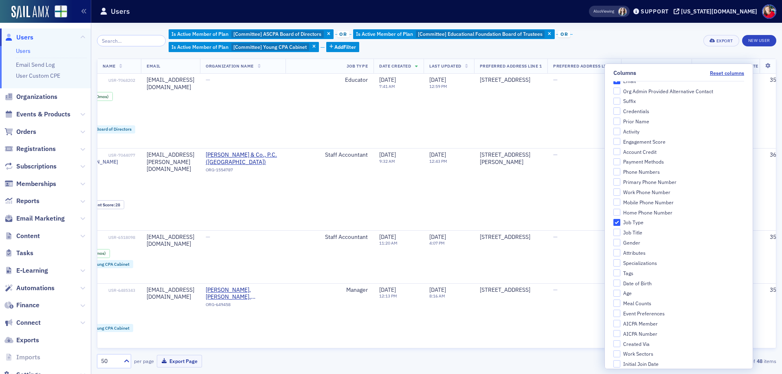
scroll to position [163, 0]
click at [621, 222] on input "Job Type" at bounding box center [616, 221] width 7 height 7
checkbox input "false"
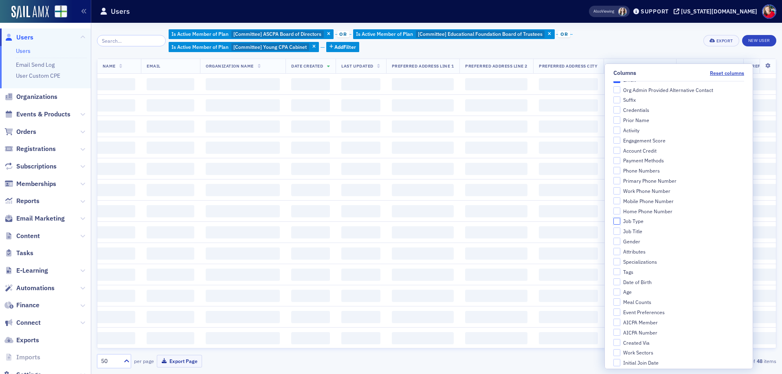
scroll to position [260, 0]
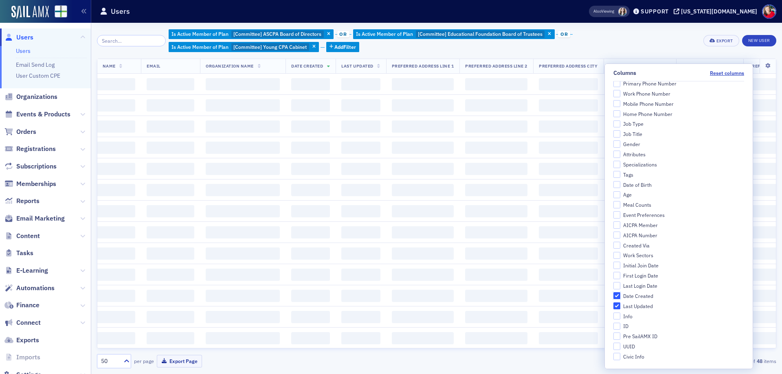
click at [621, 296] on input "Date Created" at bounding box center [616, 295] width 7 height 7
checkbox input "false"
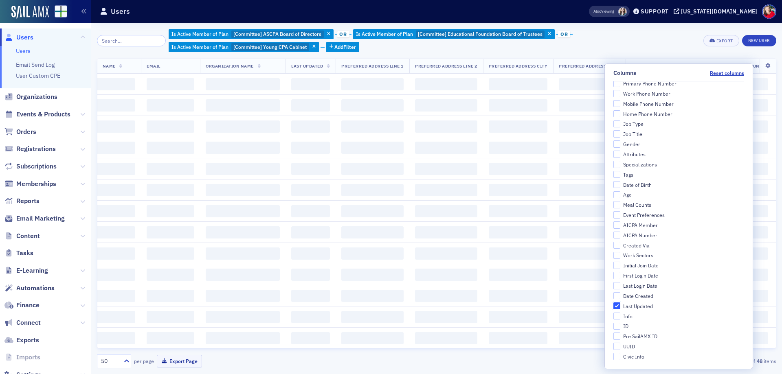
click at [621, 305] on input "Last Updated" at bounding box center [616, 306] width 7 height 7
checkbox input "false"
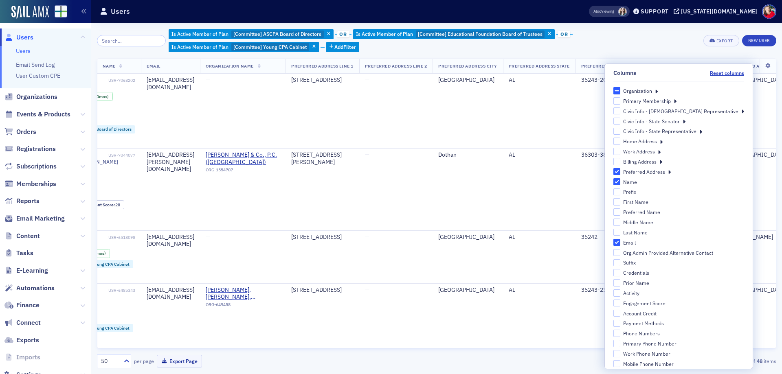
click at [661, 47] on div "Is Active Member of Plan [Committee] ASCPA Board of Directors or Is Active Memb…" at bounding box center [433, 41] width 529 height 24
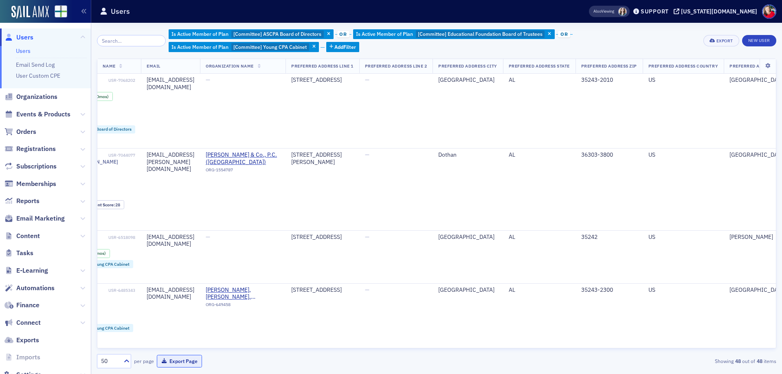
click at [191, 363] on button "Export Page" at bounding box center [179, 361] width 45 height 13
